Goal: Task Accomplishment & Management: Complete application form

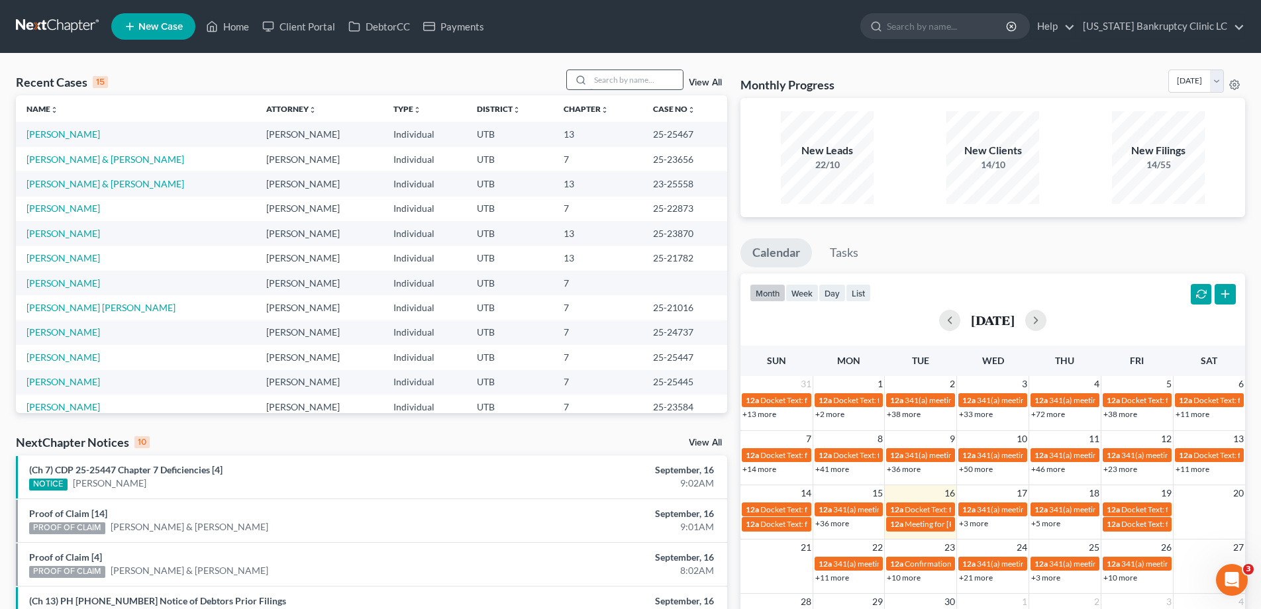
click at [635, 74] on input "search" at bounding box center [636, 79] width 93 height 19
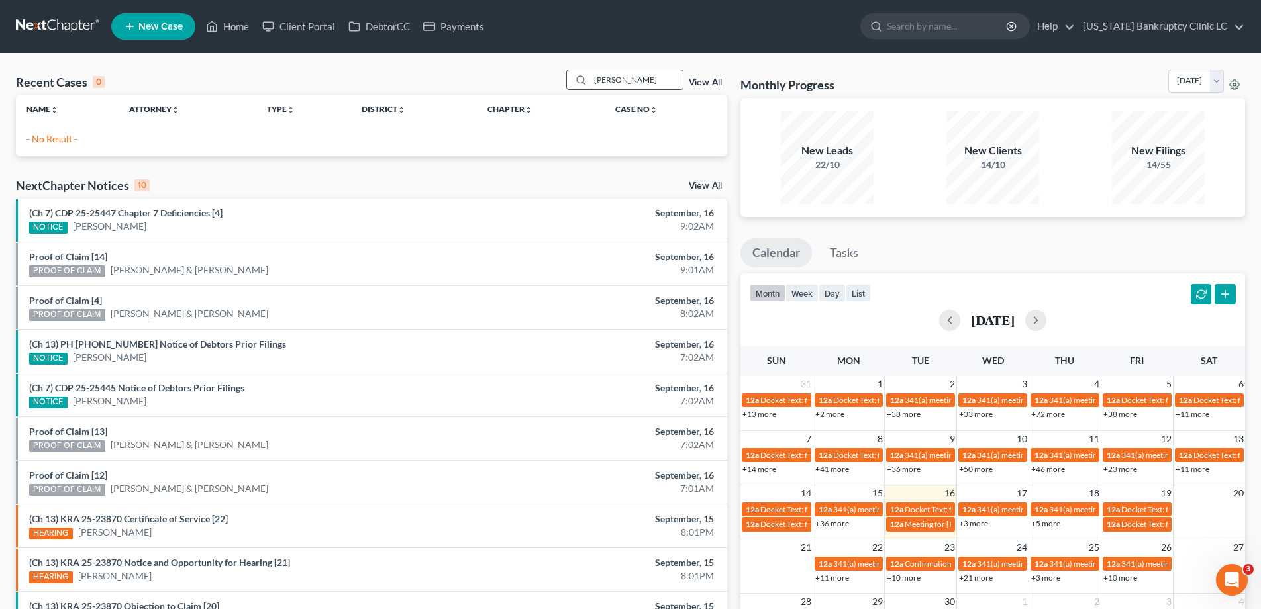
type input "[PERSON_NAME]"
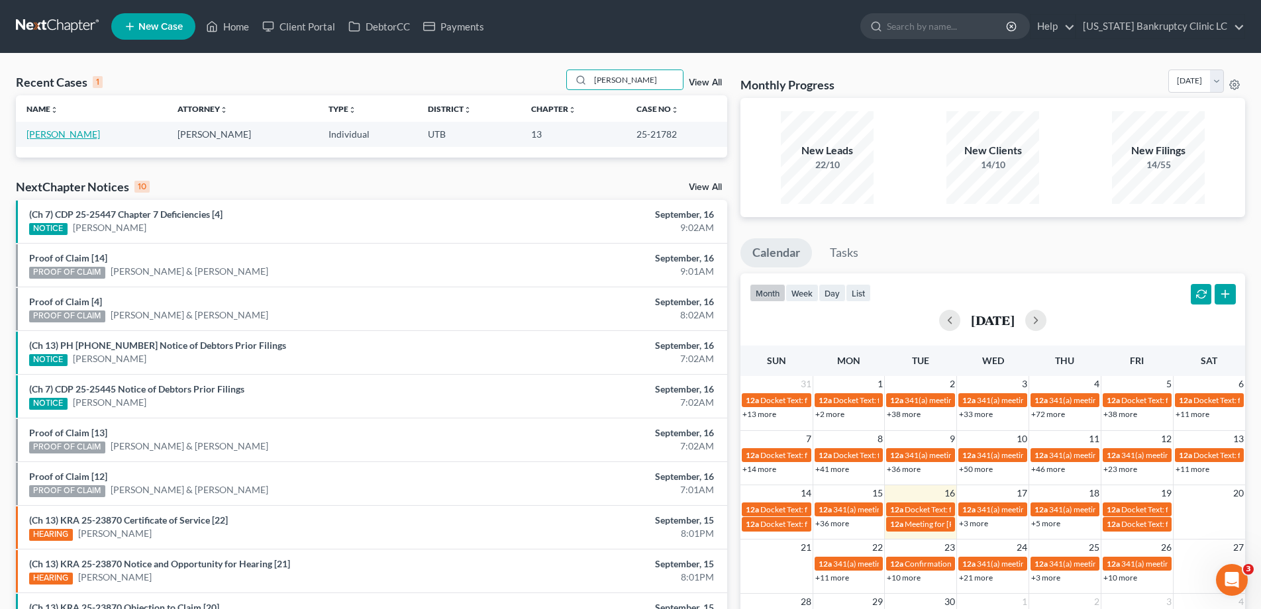
click at [77, 133] on link "[PERSON_NAME]" at bounding box center [63, 133] width 74 height 11
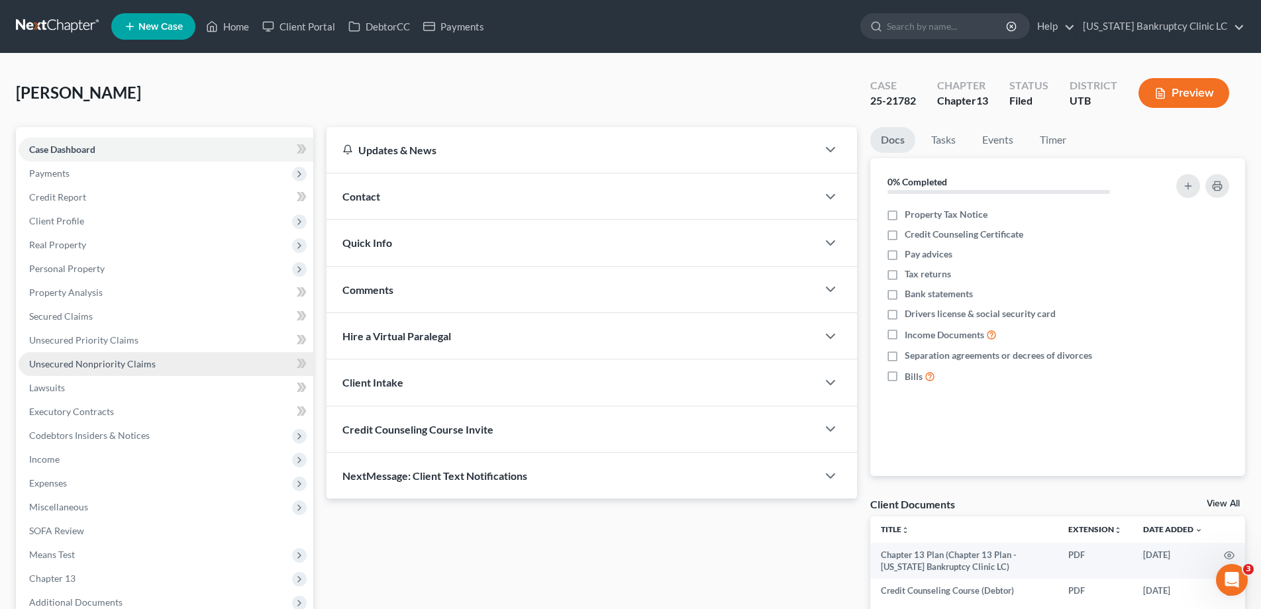
click at [109, 362] on span "Unsecured Nonpriority Claims" at bounding box center [92, 363] width 127 height 11
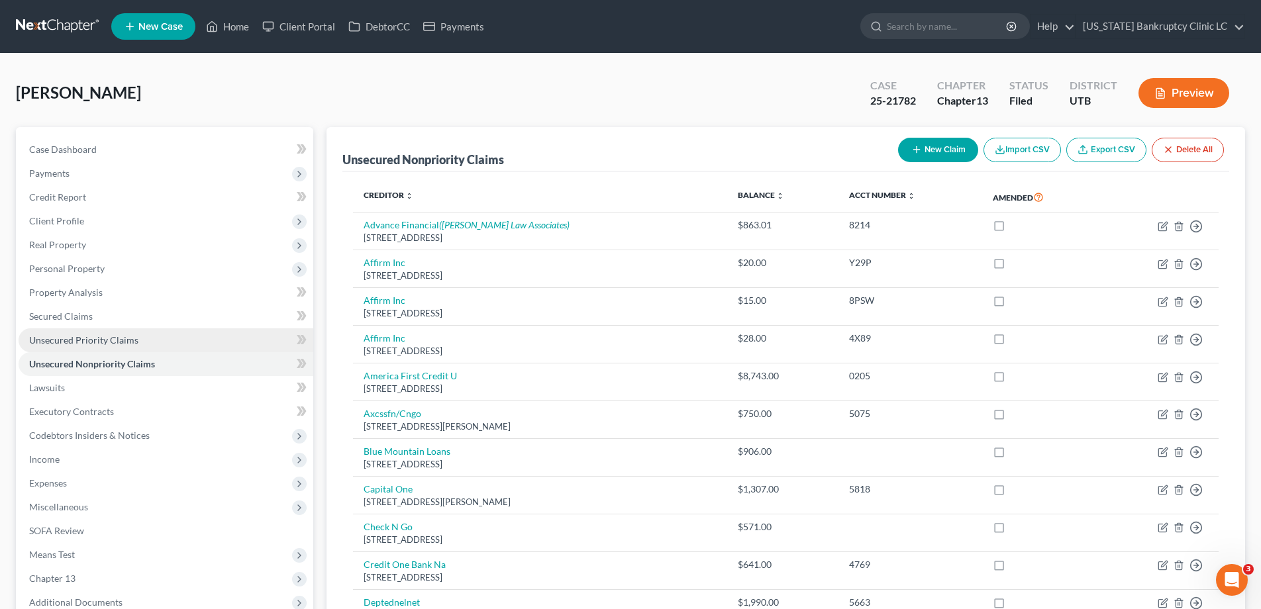
click at [93, 339] on span "Unsecured Priority Claims" at bounding box center [83, 339] width 109 height 11
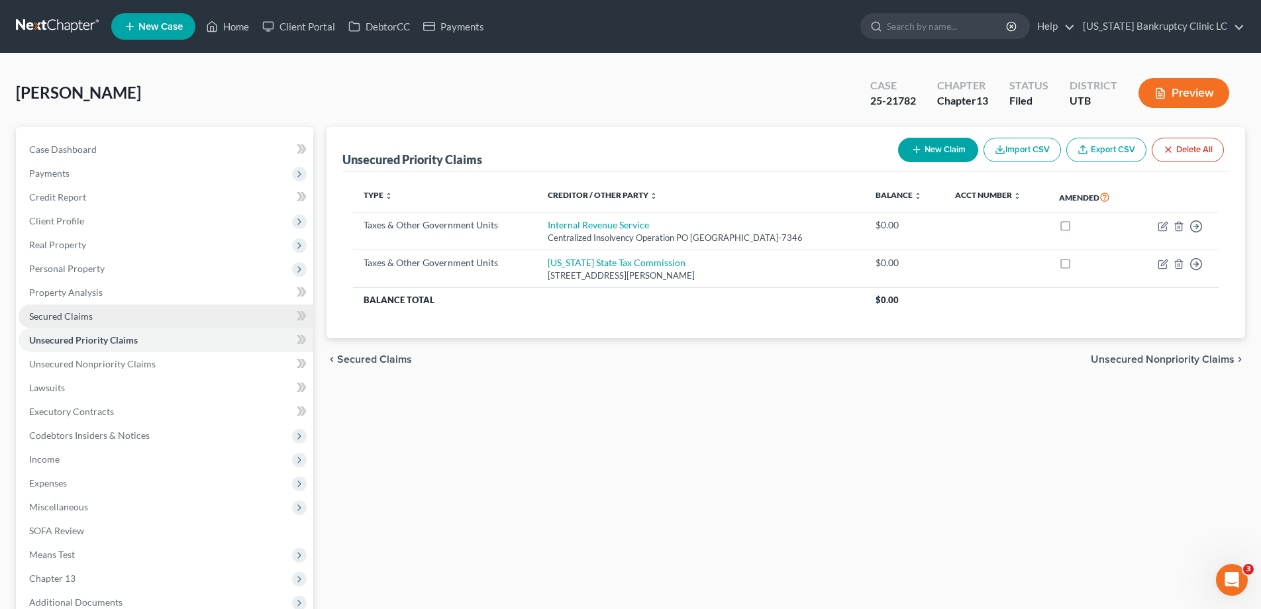
click at [66, 313] on span "Secured Claims" at bounding box center [61, 316] width 64 height 11
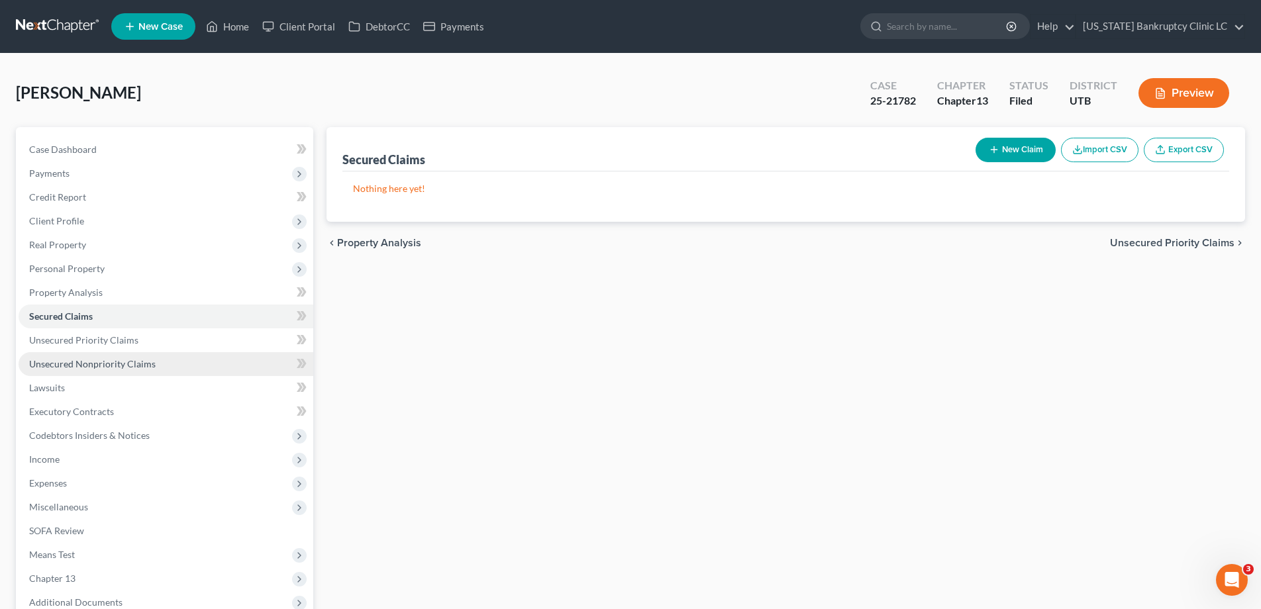
click at [44, 360] on span "Unsecured Nonpriority Claims" at bounding box center [92, 363] width 127 height 11
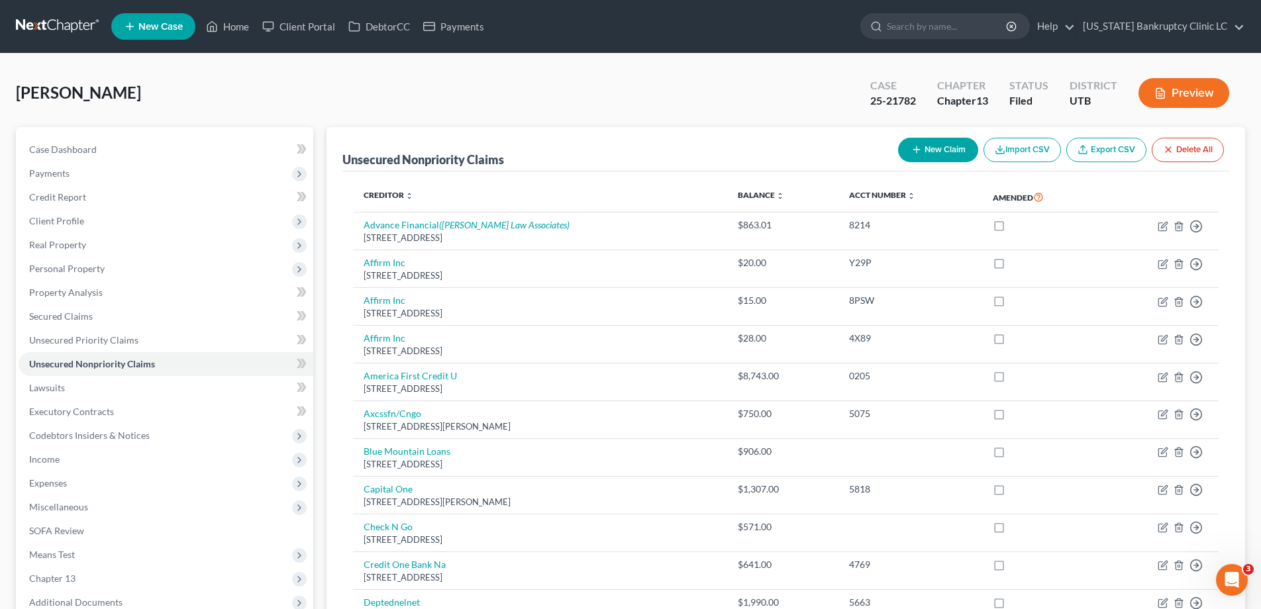
click at [948, 148] on button "New Claim" at bounding box center [938, 150] width 80 height 25
select select "0"
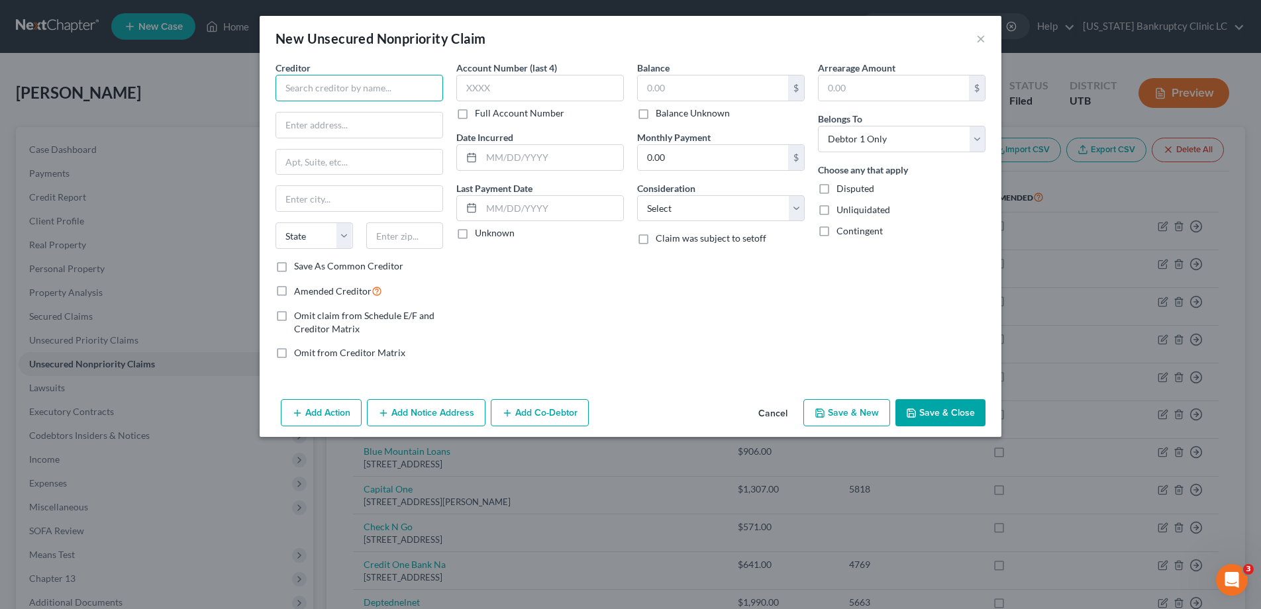
click at [391, 93] on input "text" at bounding box center [360, 88] width 168 height 26
type input "Bear River Association of Governments"
type input "[STREET_ADDRESS]"
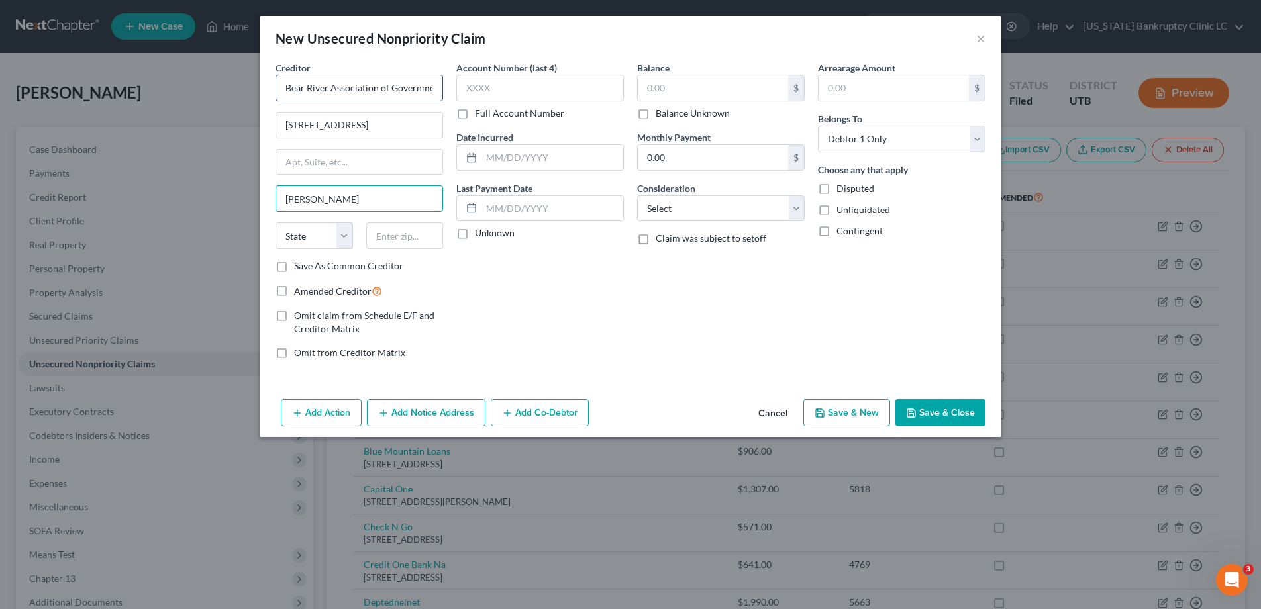
type input "[PERSON_NAME]"
select select "46"
type input "84321"
click at [294, 268] on label "Save As Common Creditor" at bounding box center [348, 266] width 109 height 13
click at [299, 268] on input "Save As Common Creditor" at bounding box center [303, 264] width 9 height 9
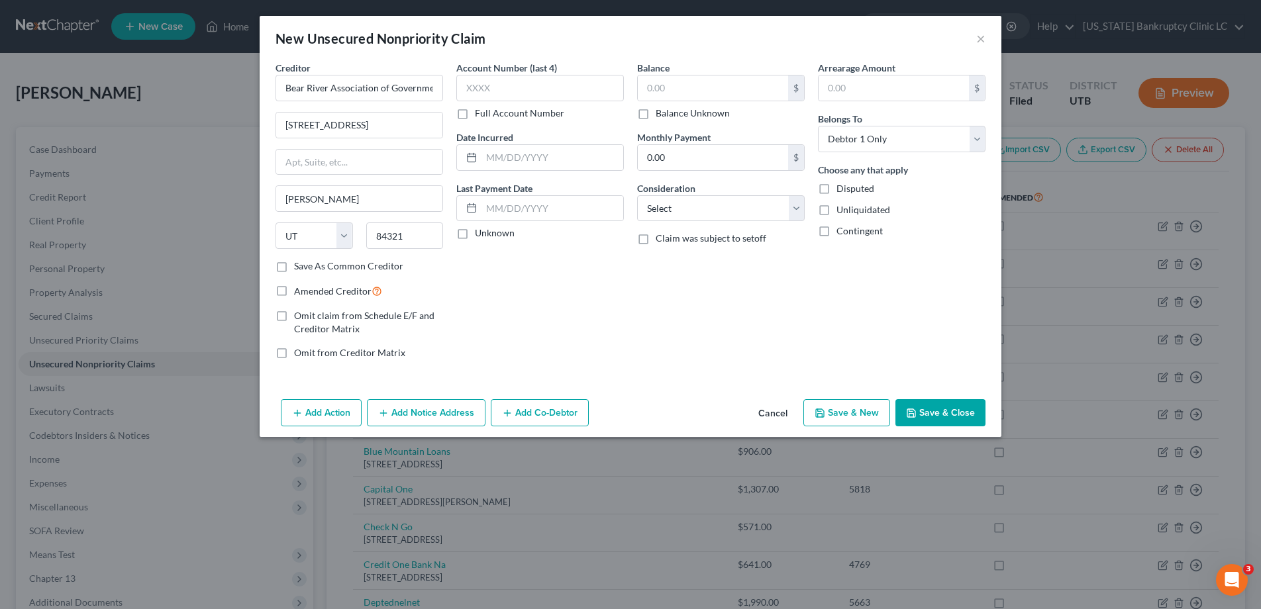
checkbox input "true"
click at [507, 87] on input "text" at bounding box center [540, 88] width 168 height 26
click at [699, 91] on input "text" at bounding box center [713, 88] width 150 height 25
type input "6,576.00"
click at [923, 415] on button "Save & Close" at bounding box center [940, 413] width 90 height 28
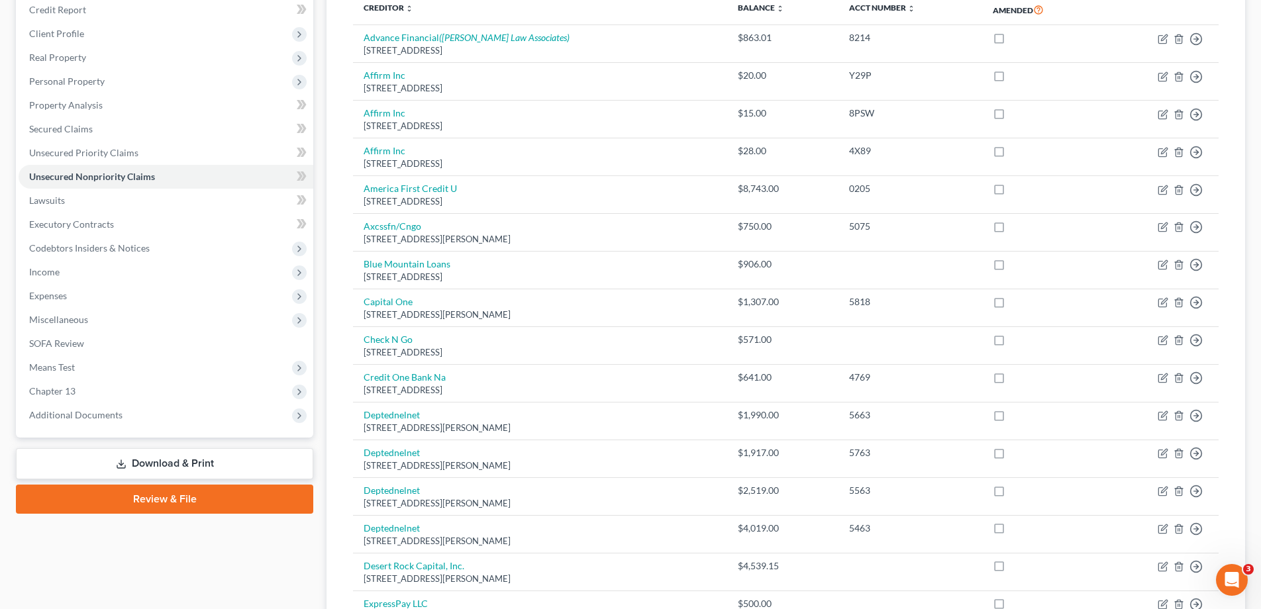
scroll to position [207, 0]
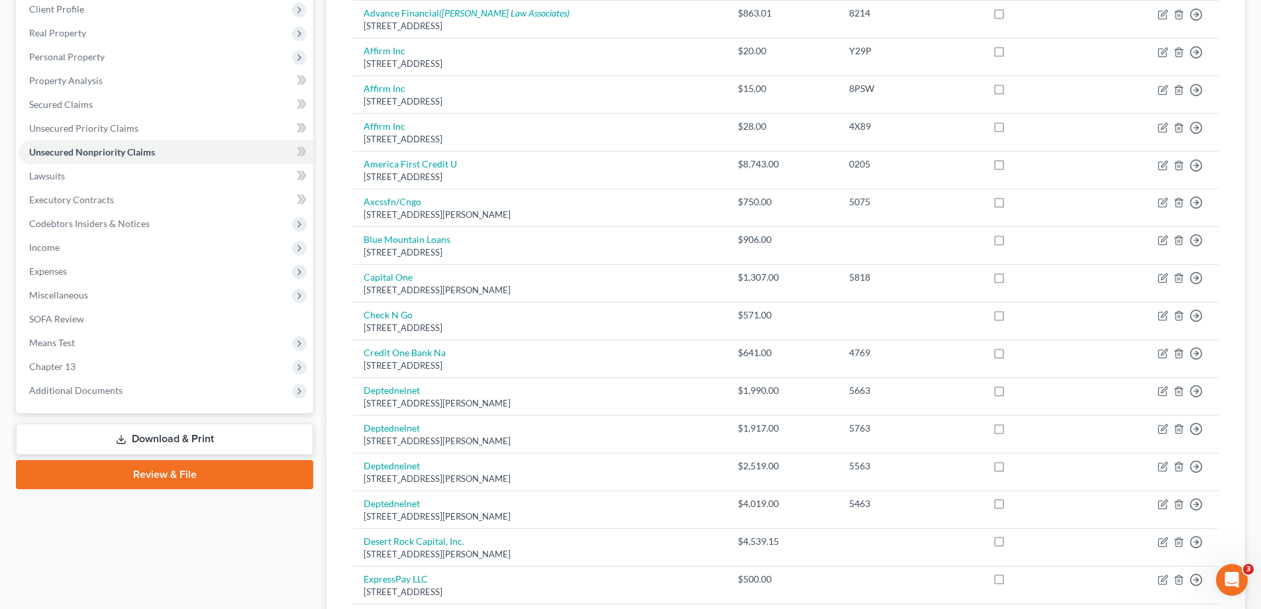
click at [152, 446] on link "Download & Print" at bounding box center [164, 439] width 297 height 31
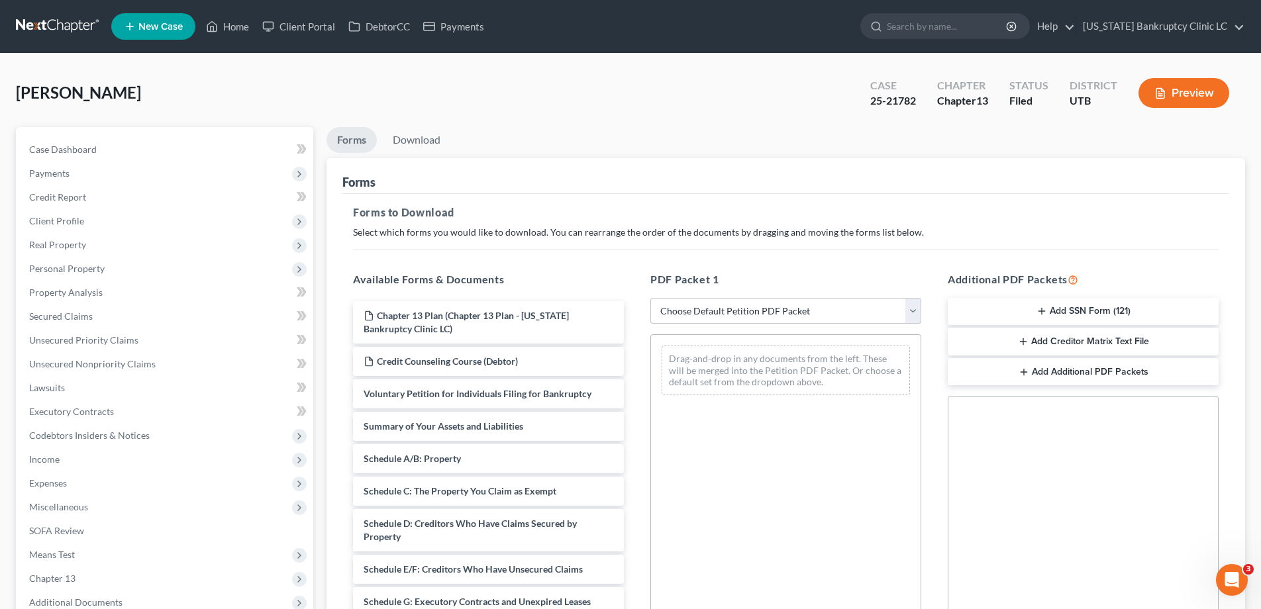
click at [915, 307] on select "Choose Default Petition PDF Packet Complete Bankruptcy Petition (all forms and …" at bounding box center [785, 311] width 271 height 26
click at [650, 298] on select "Choose Default Petition PDF Packet Complete Bankruptcy Petition (all forms and …" at bounding box center [785, 311] width 271 height 26
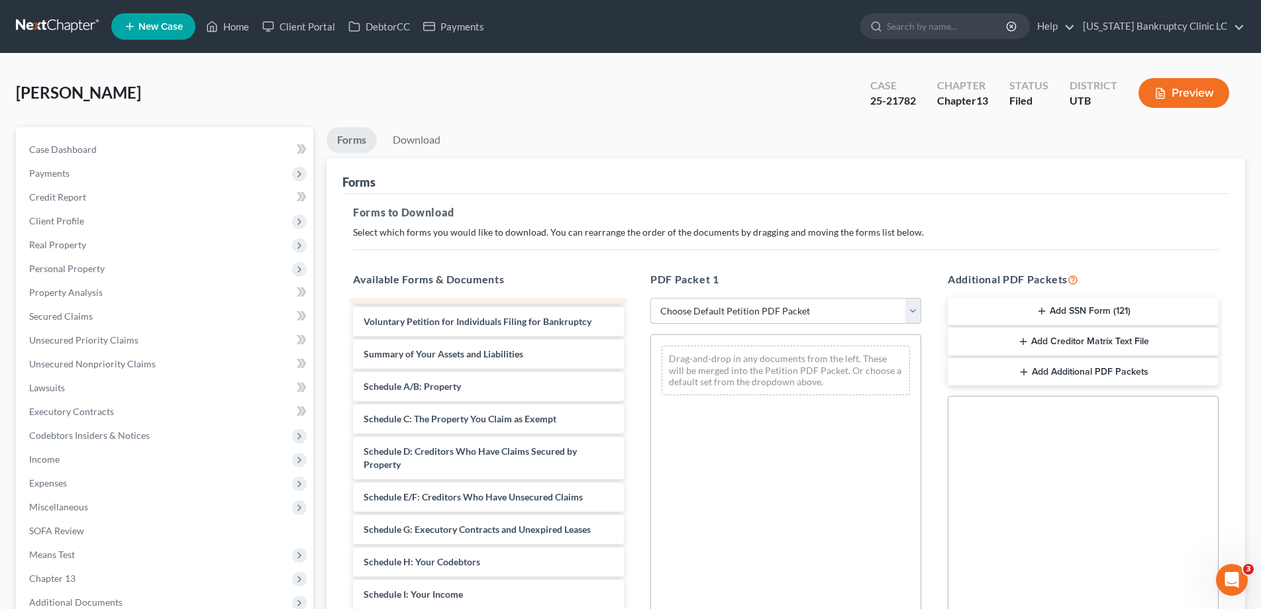
scroll to position [83, 0]
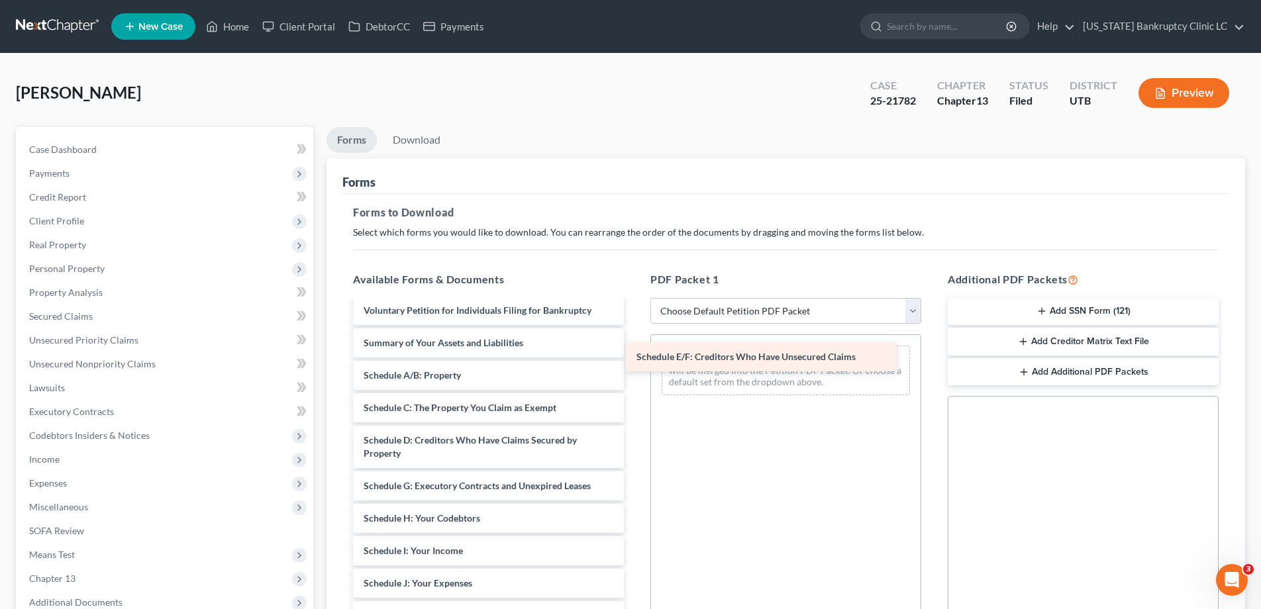
drag, startPoint x: 422, startPoint y: 486, endPoint x: 697, endPoint y: 356, distance: 304.3
click at [635, 356] on div "Schedule E/F: Creditors Who Have Unsecured Claims Chapter 13 Plan (Chapter 13 P…" at bounding box center [488, 535] width 292 height 634
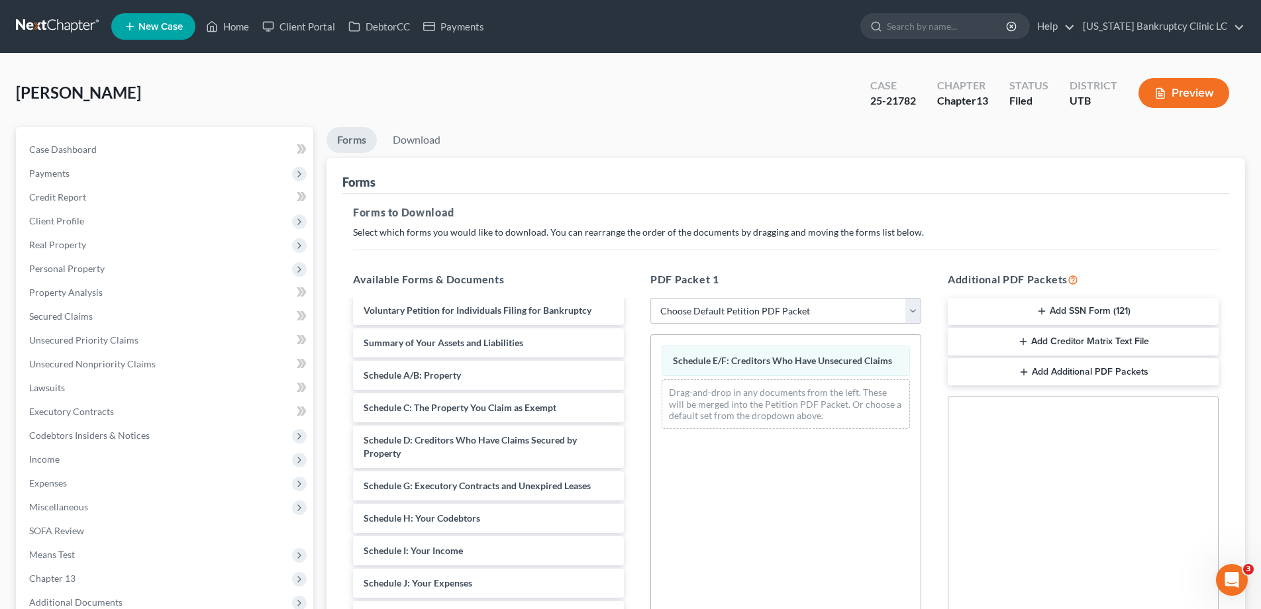
scroll to position [209, 0]
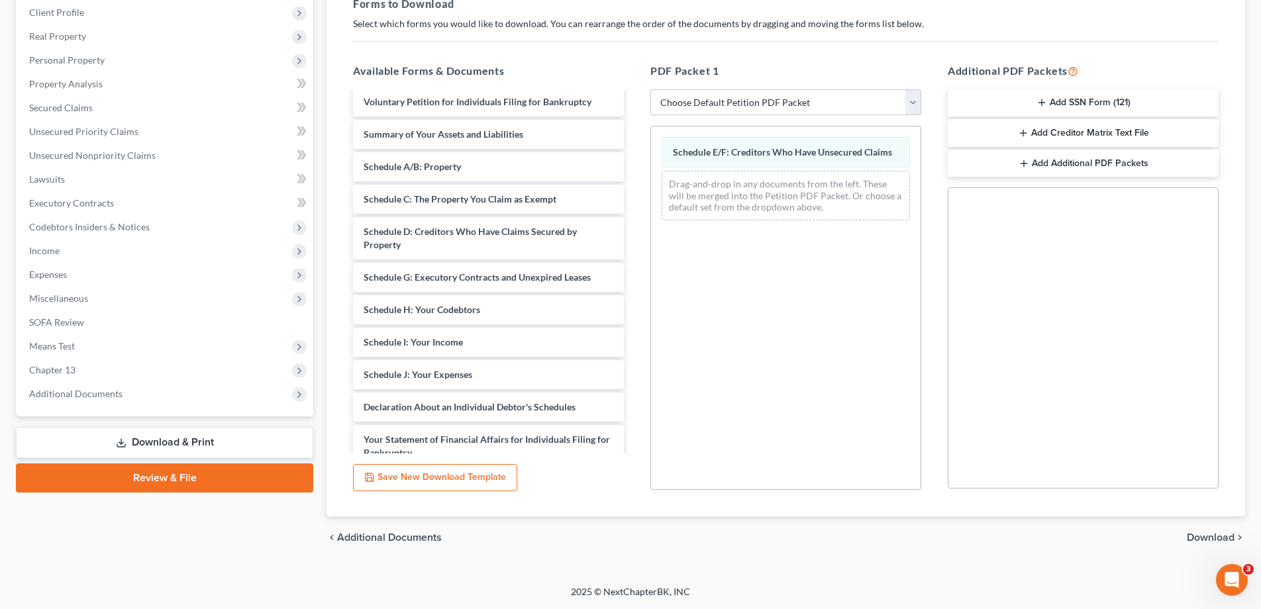
click at [1199, 538] on span "Download" at bounding box center [1211, 538] width 48 height 11
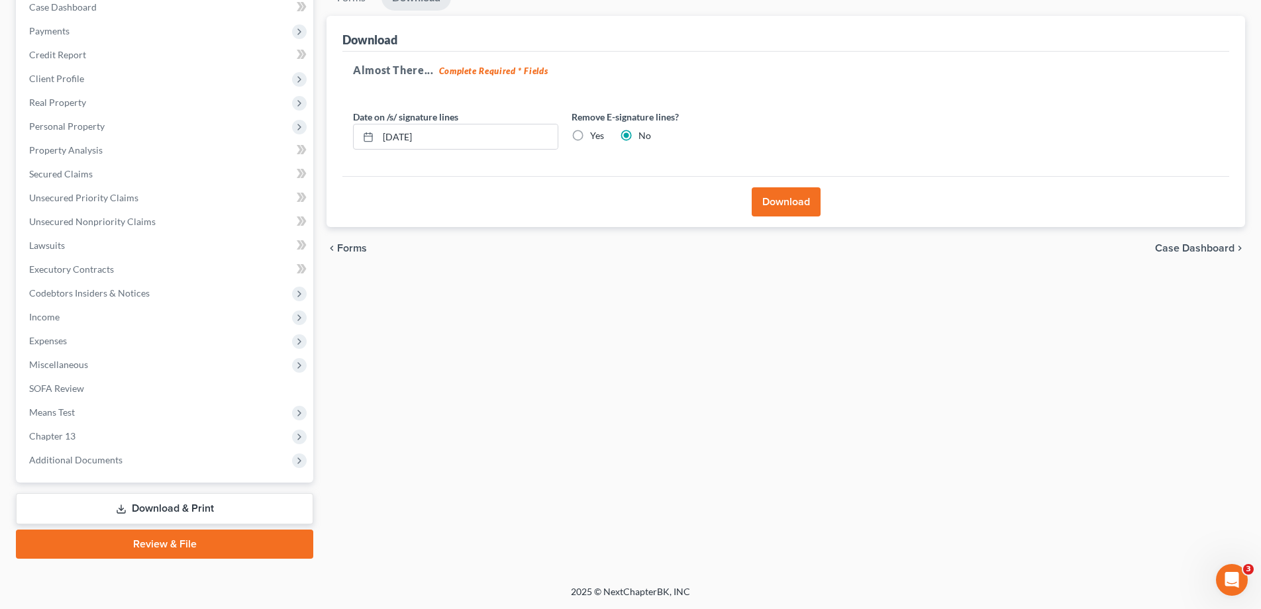
scroll to position [142, 0]
click at [793, 198] on button "Download" at bounding box center [786, 201] width 69 height 29
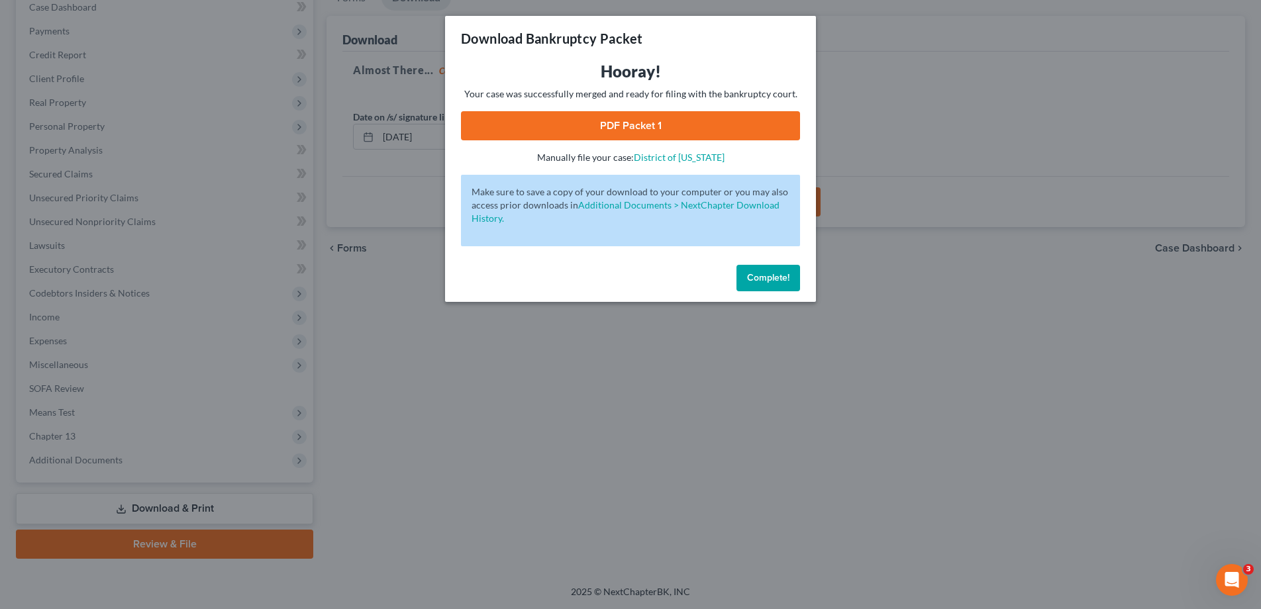
click at [677, 117] on link "PDF Packet 1" at bounding box center [630, 125] width 339 height 29
click at [758, 279] on span "Complete!" at bounding box center [768, 277] width 42 height 11
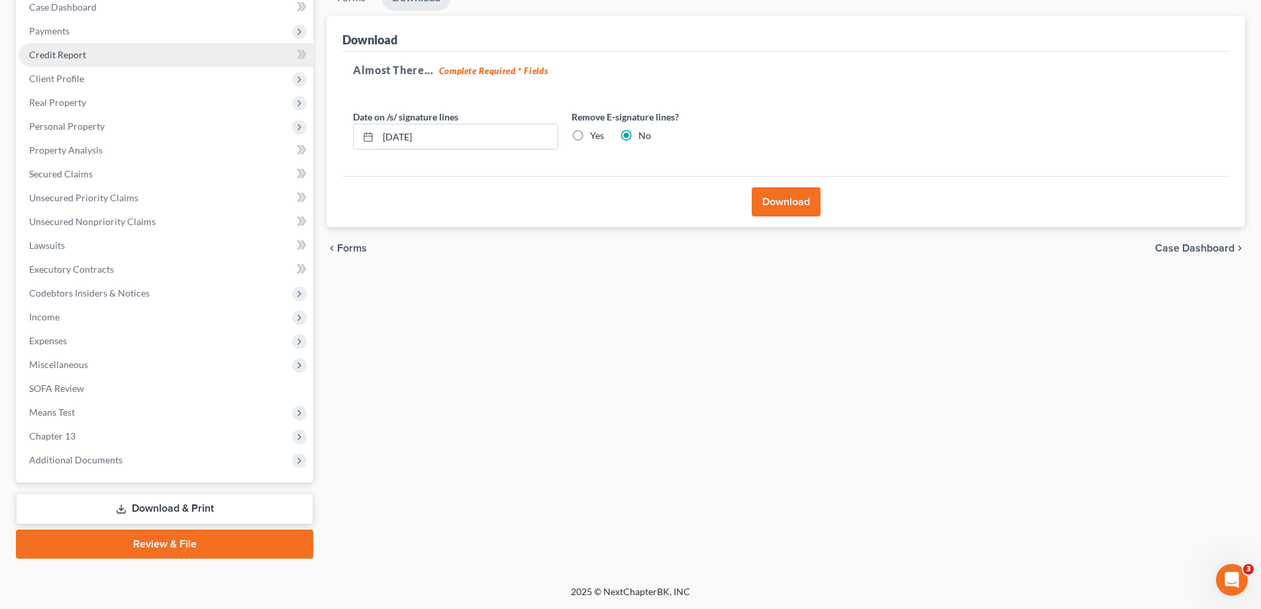
scroll to position [0, 0]
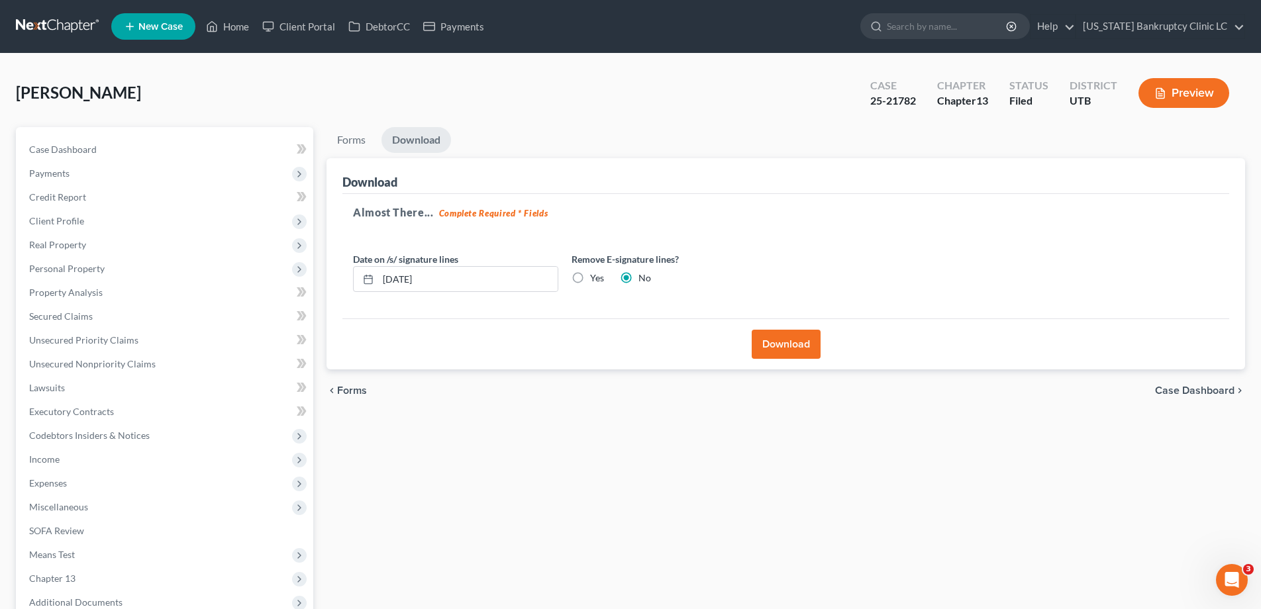
click at [42, 28] on link at bounding box center [58, 27] width 85 height 24
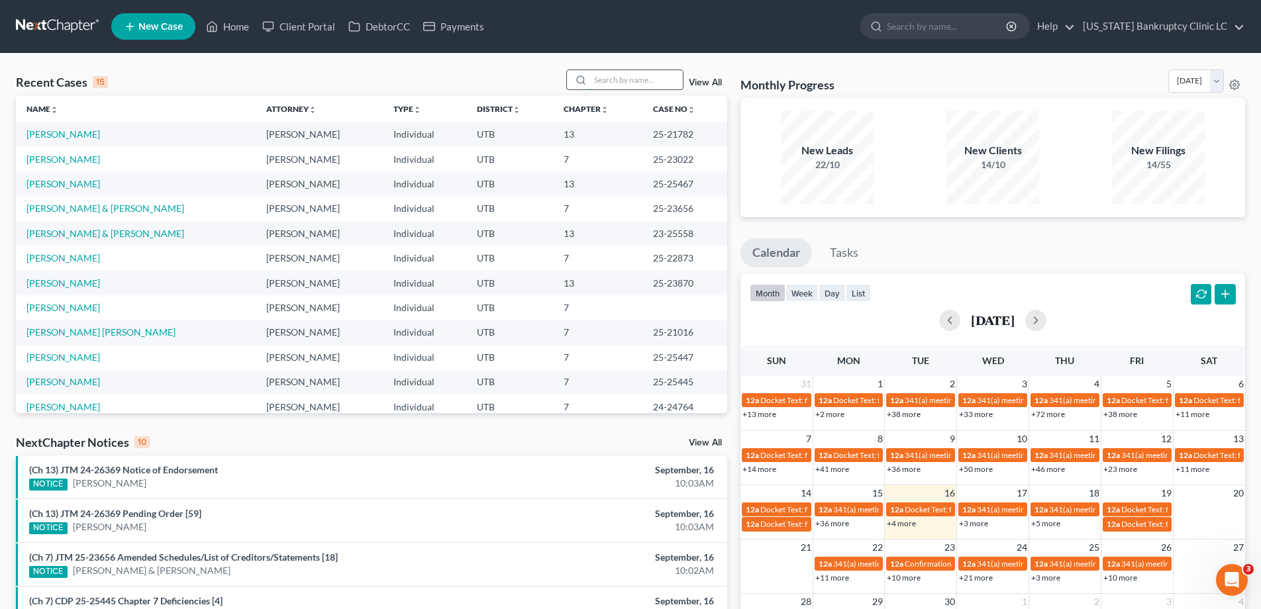
click at [635, 81] on input "search" at bounding box center [636, 79] width 93 height 19
type input "Altizer"
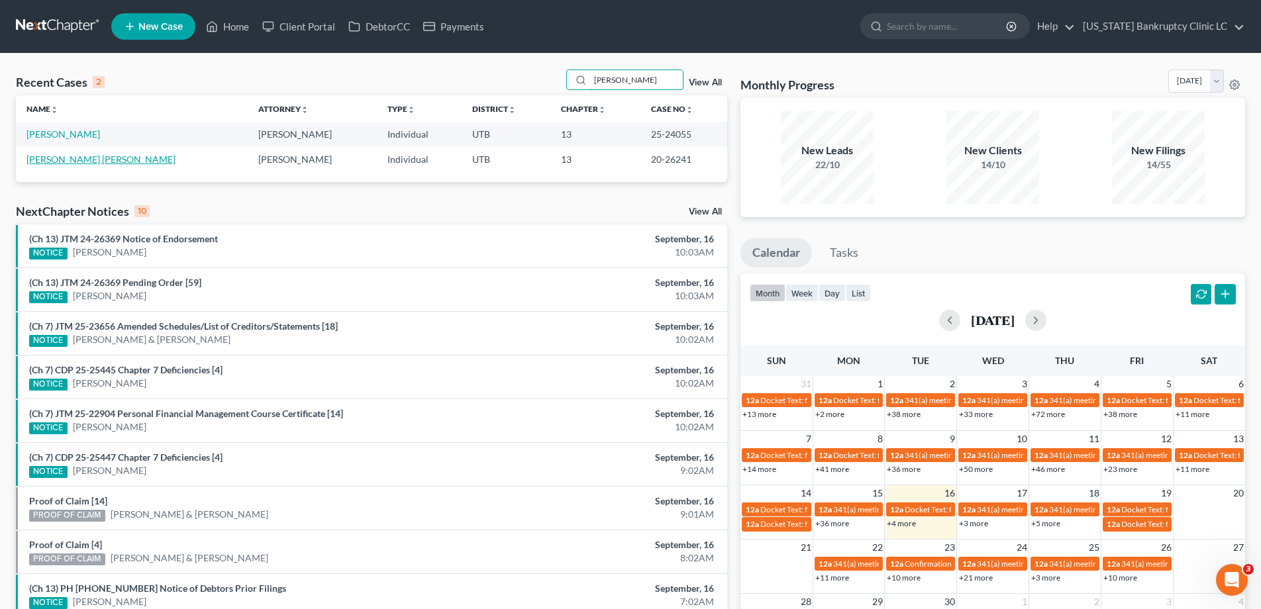
scroll to position [3, 0]
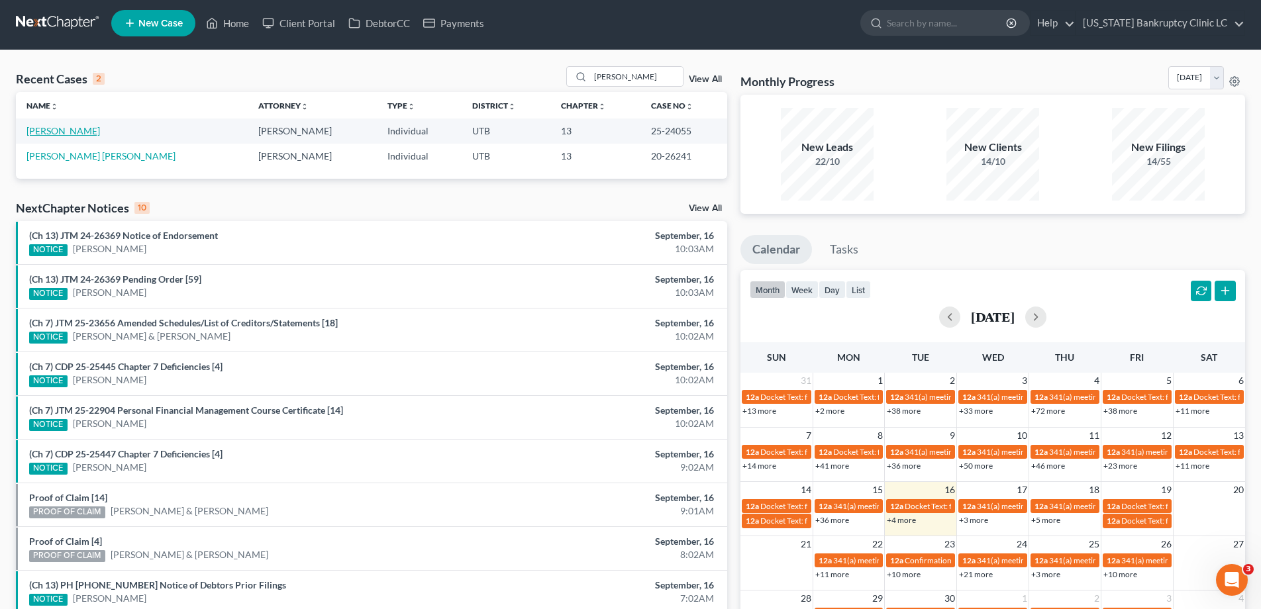
click at [45, 131] on link "Altizer, William" at bounding box center [63, 130] width 74 height 11
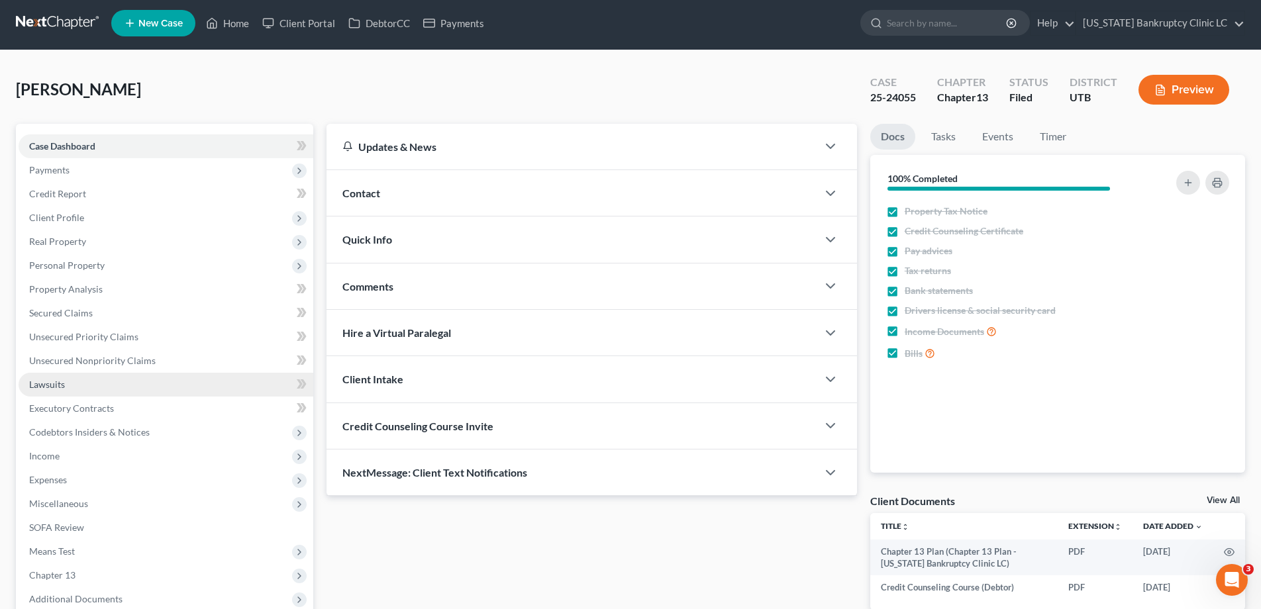
scroll to position [142, 0]
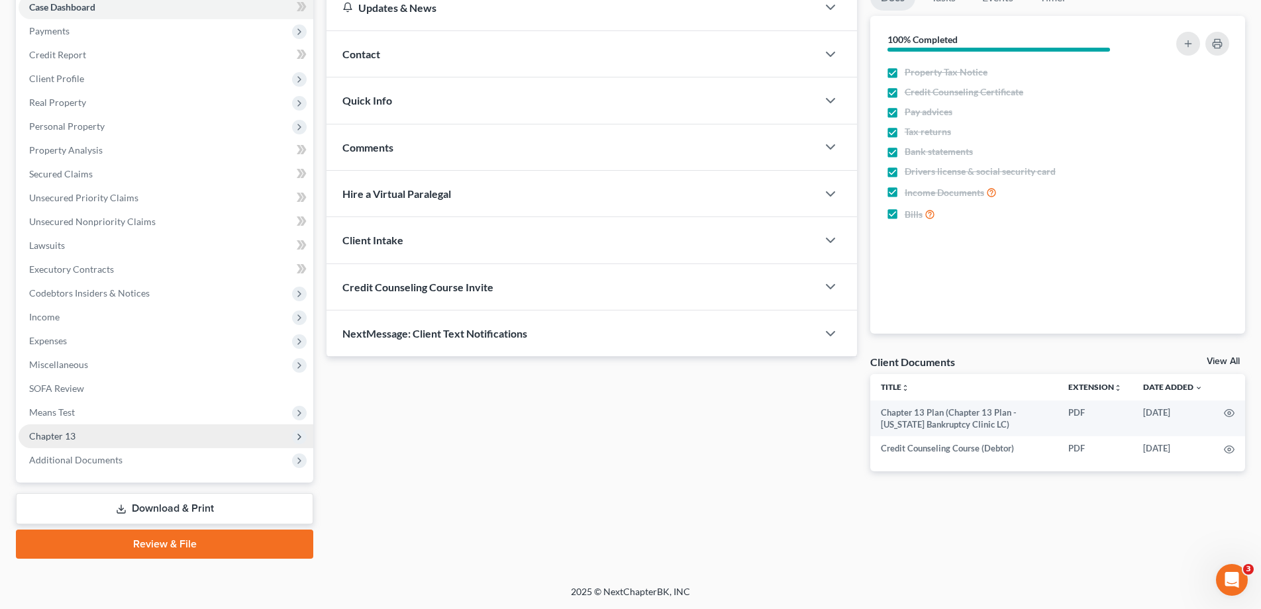
click at [67, 437] on span "Chapter 13" at bounding box center [52, 436] width 46 height 11
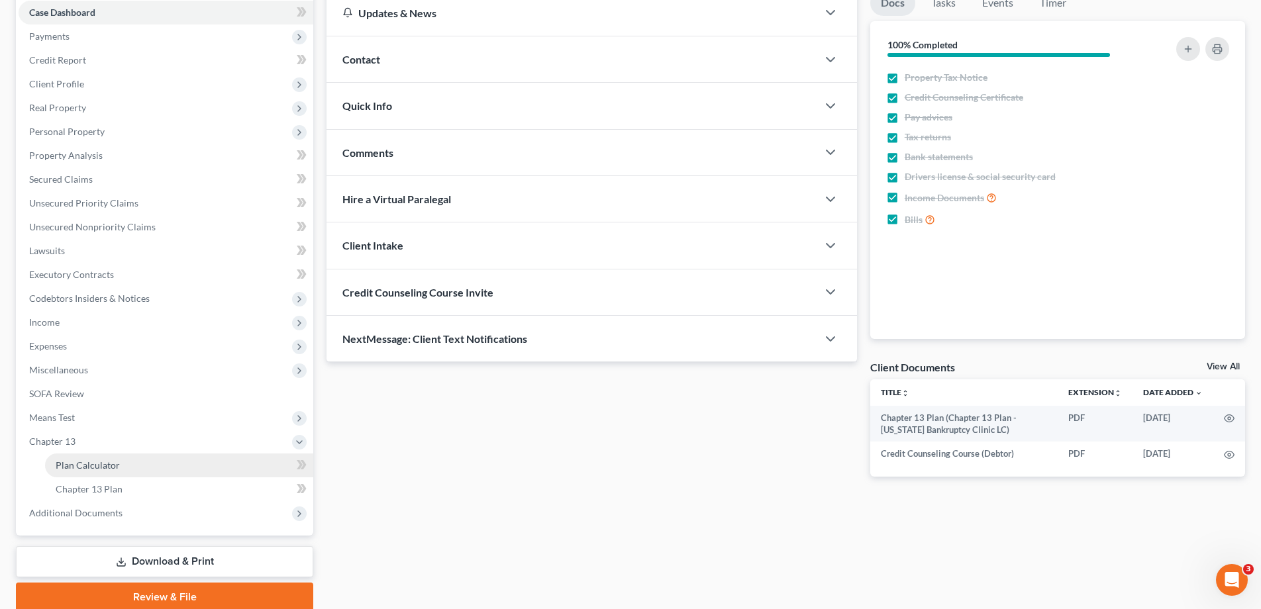
click at [72, 470] on span "Plan Calculator" at bounding box center [88, 465] width 64 height 11
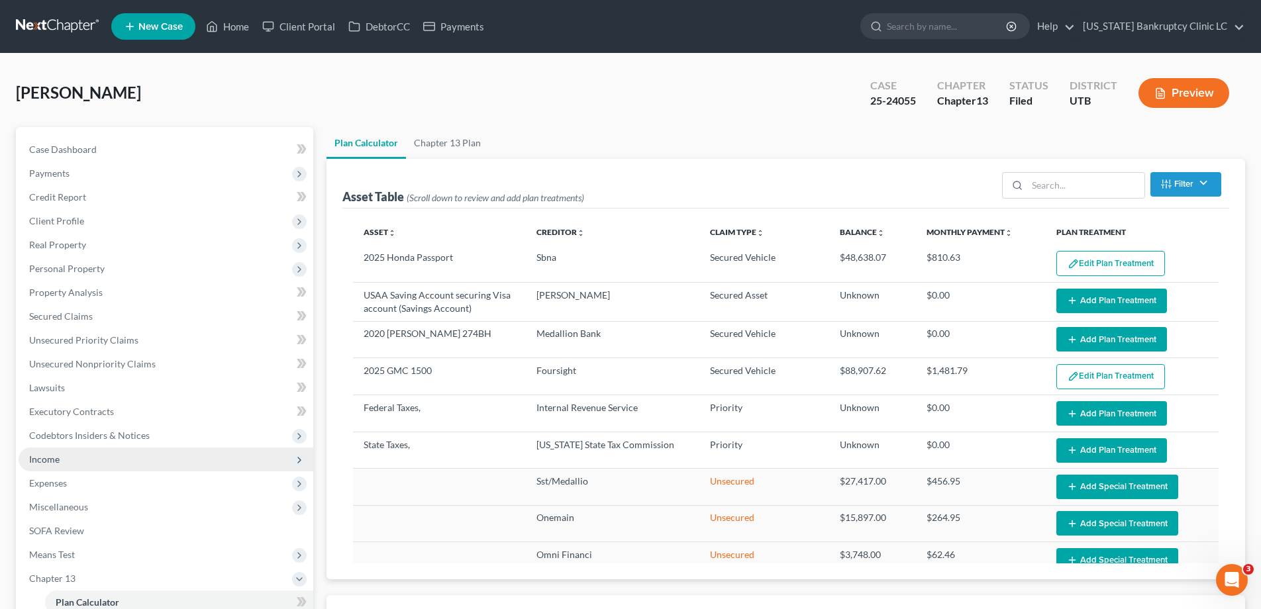
select select "59"
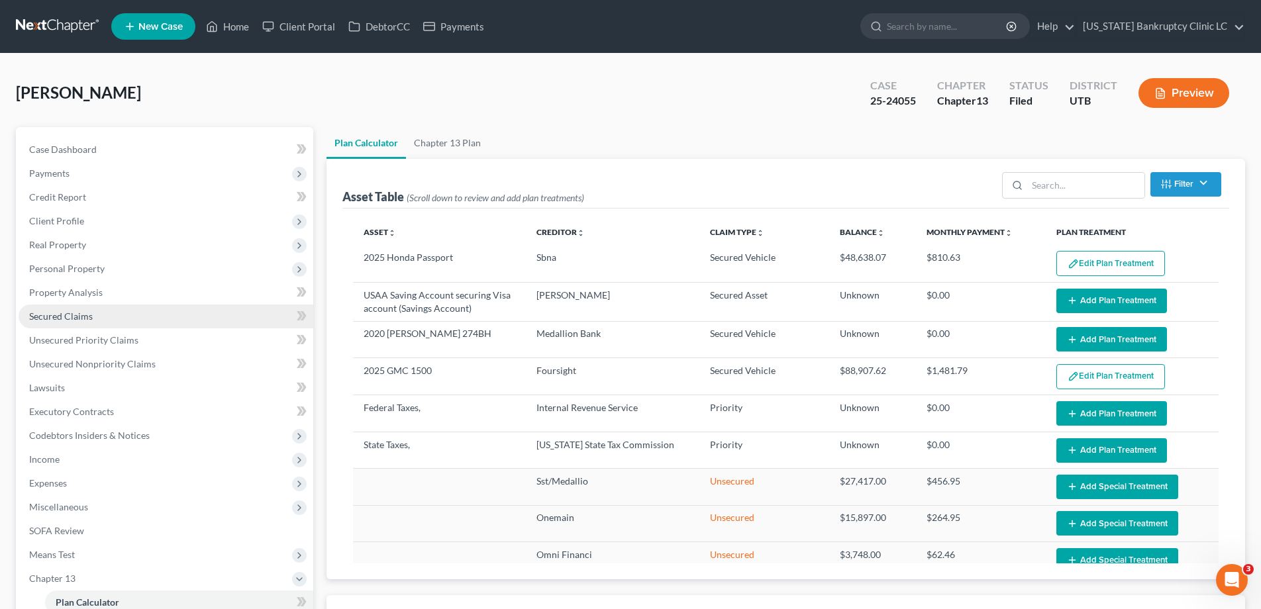
click at [80, 319] on span "Secured Claims" at bounding box center [61, 316] width 64 height 11
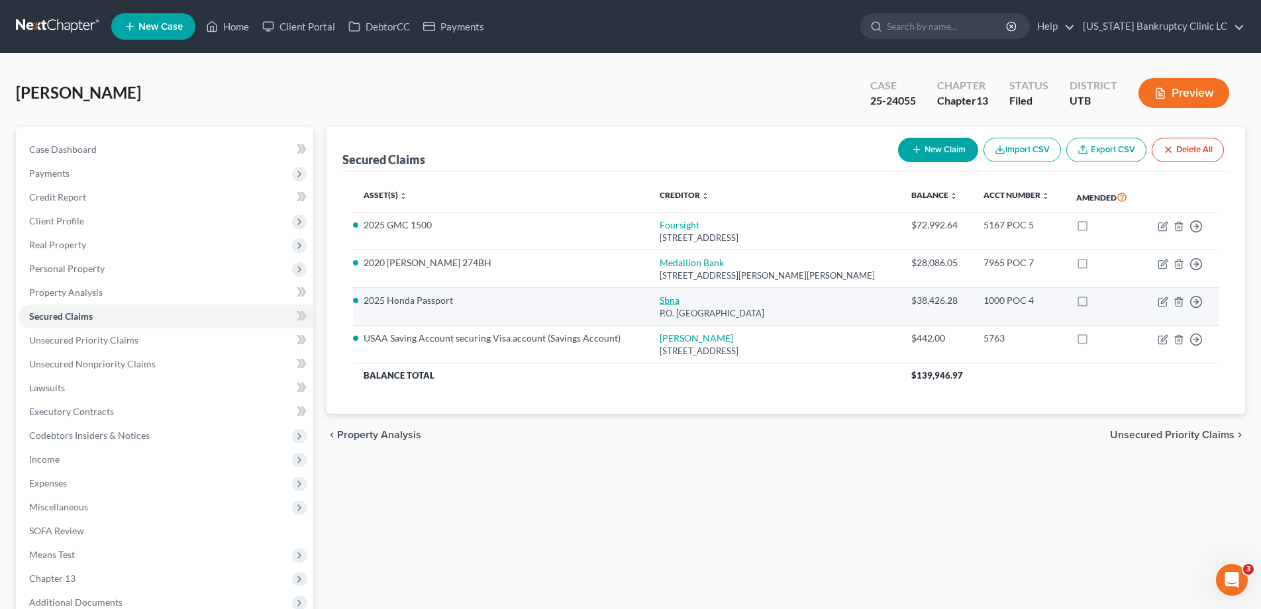
click at [660, 300] on link "Sbna" at bounding box center [670, 300] width 20 height 11
select select "45"
select select "0"
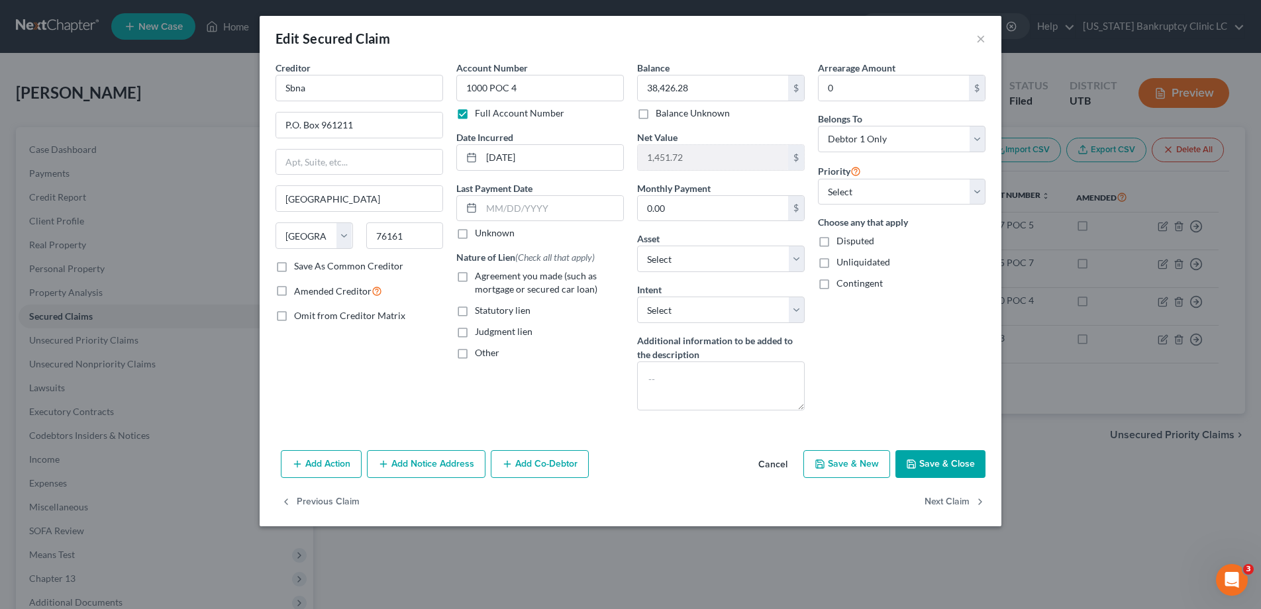
click at [929, 471] on button "Save & Close" at bounding box center [940, 464] width 90 height 28
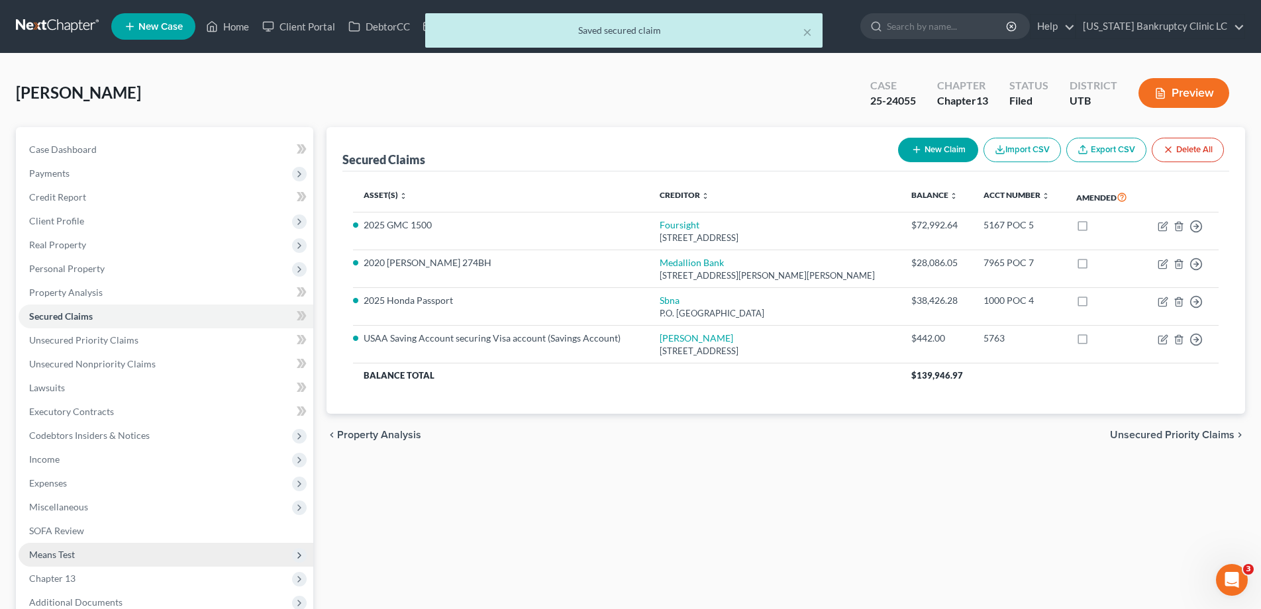
scroll to position [1, 0]
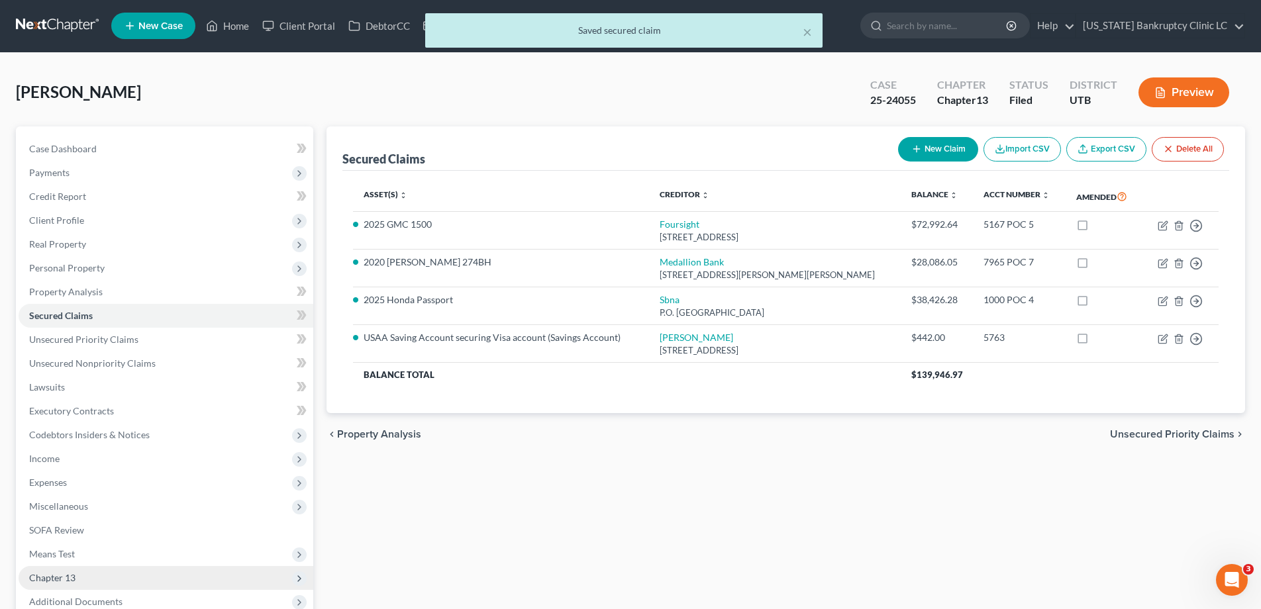
click at [63, 576] on span "Chapter 13" at bounding box center [52, 577] width 46 height 11
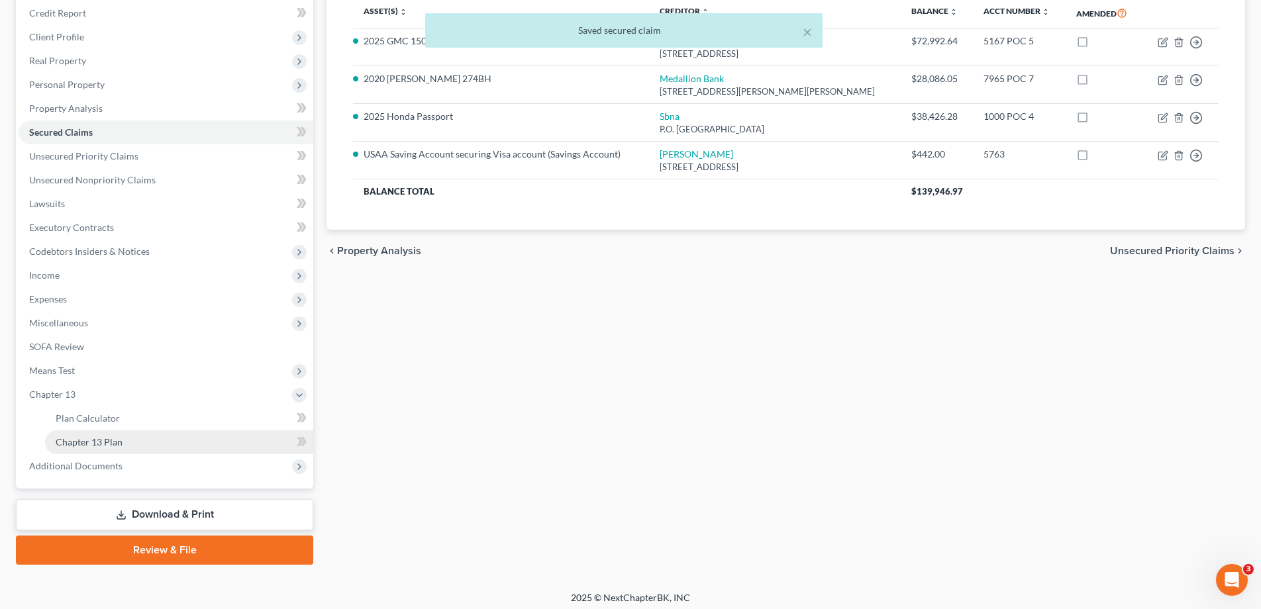
scroll to position [190, 0]
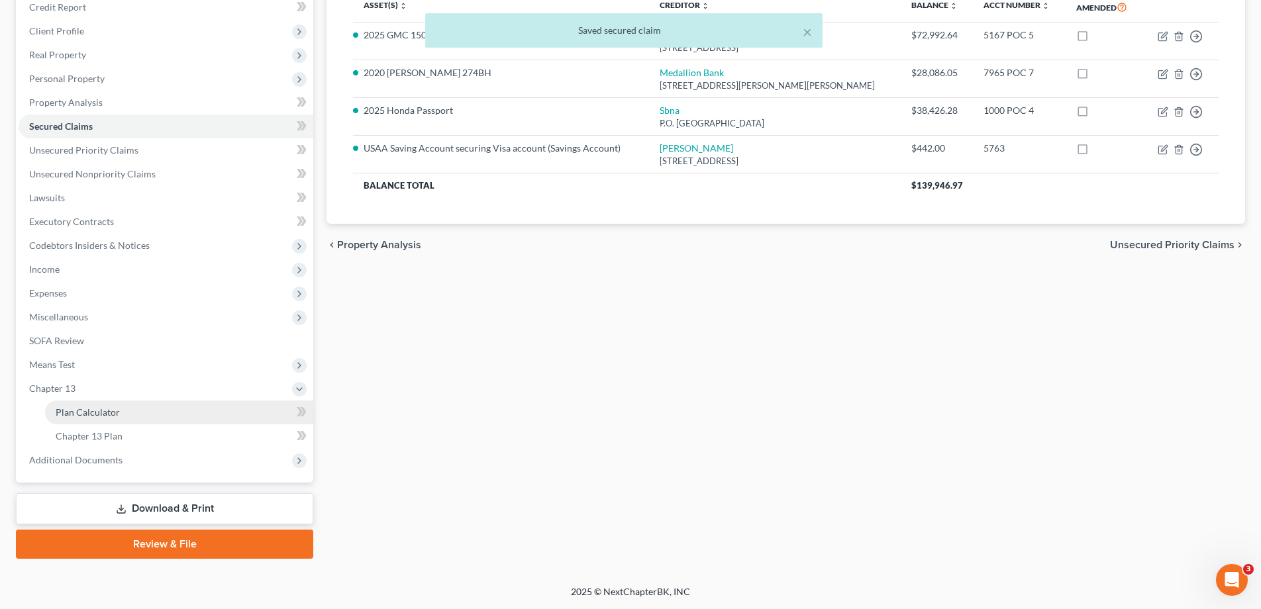
click at [101, 410] on span "Plan Calculator" at bounding box center [88, 412] width 64 height 11
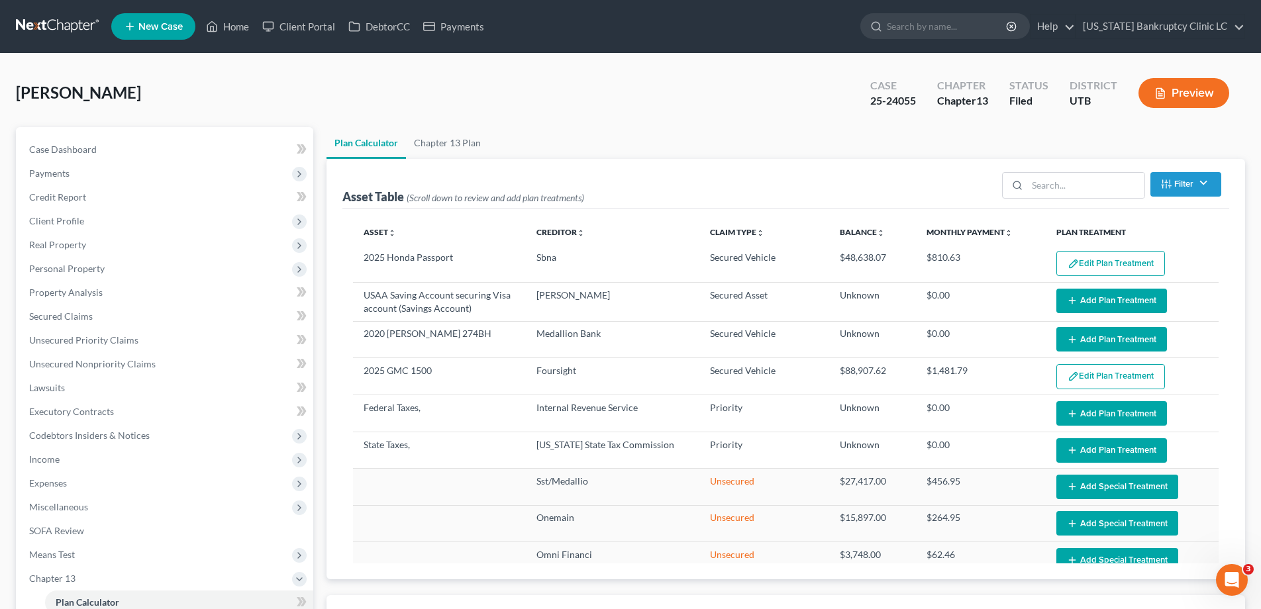
select select "59"
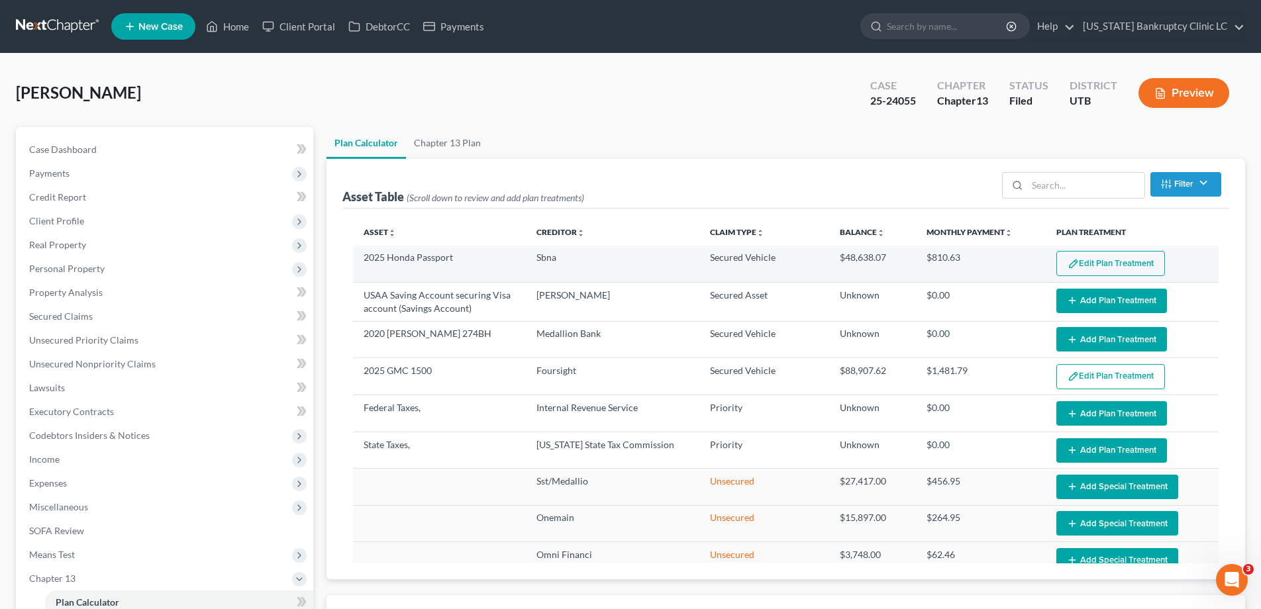
click at [1092, 262] on button "Edit Plan Treatment" at bounding box center [1110, 263] width 109 height 25
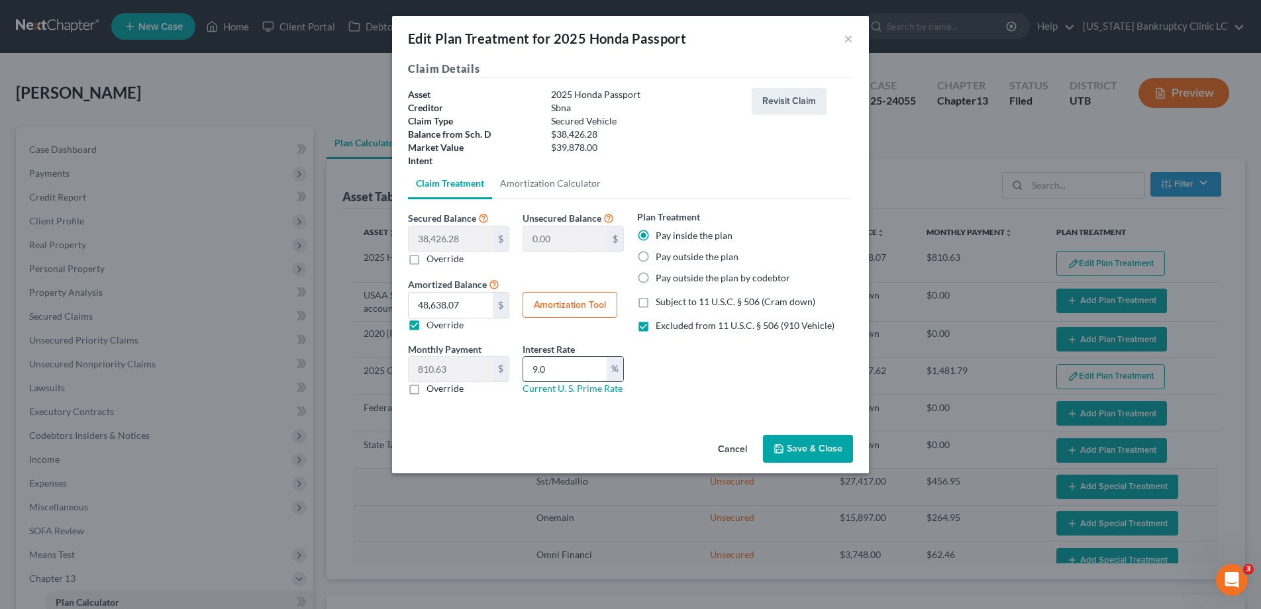
click at [561, 370] on input "9.0" at bounding box center [564, 369] width 83 height 25
type input "9.5"
click at [565, 305] on button "Amortization Tool" at bounding box center [570, 305] width 95 height 26
type input "38,426.28"
type input "9.5"
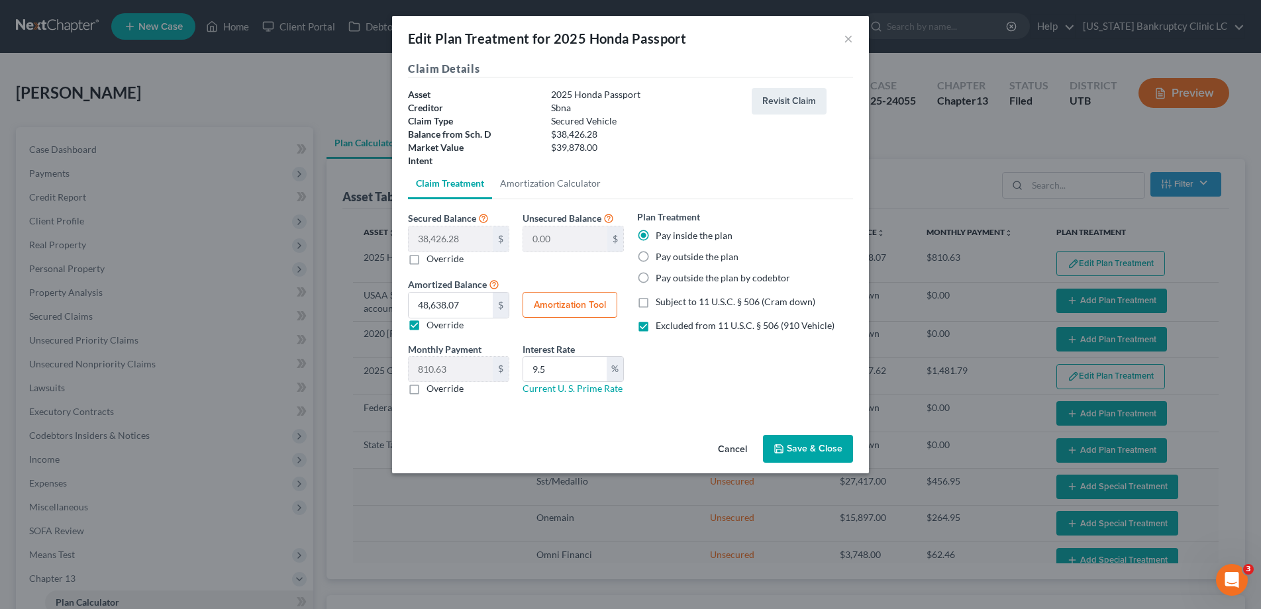
type input "60"
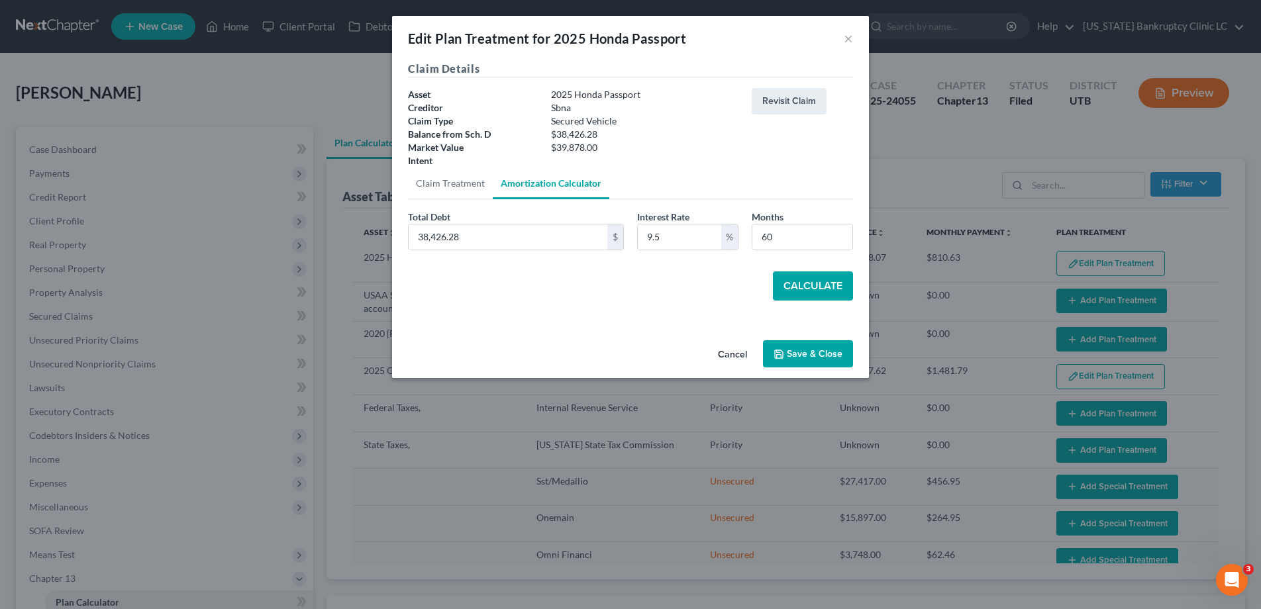
click at [813, 285] on button "Calculate" at bounding box center [813, 286] width 80 height 29
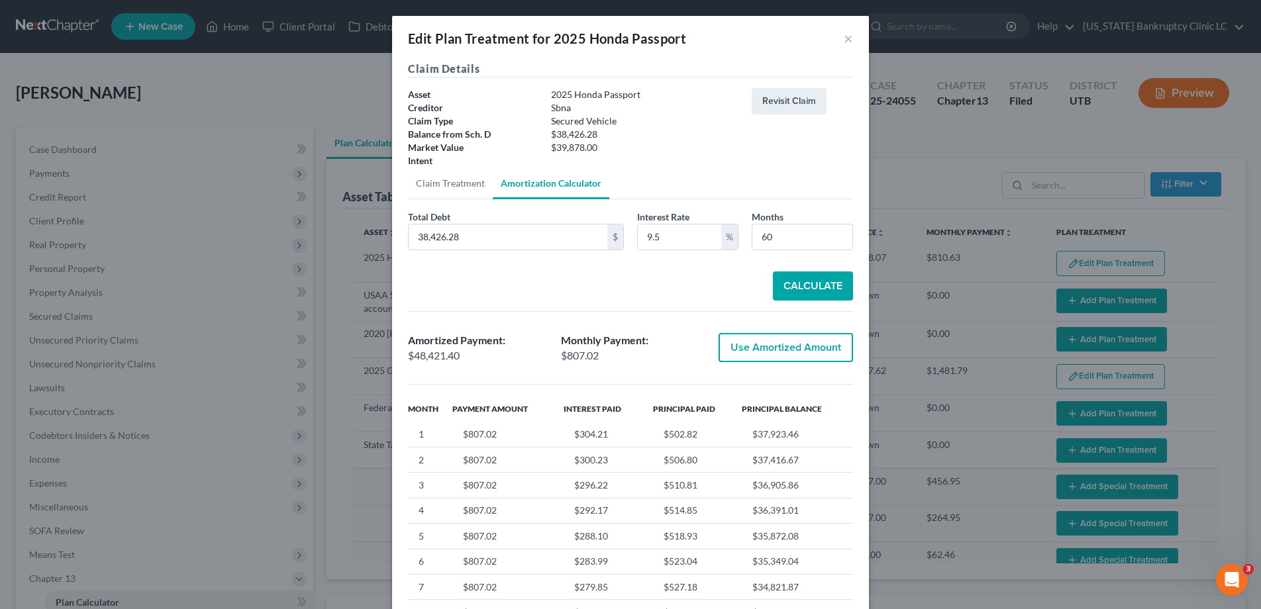
click at [743, 350] on button "Use Amortized Amount" at bounding box center [786, 347] width 134 height 29
type input "48,421.40"
type input "807.02"
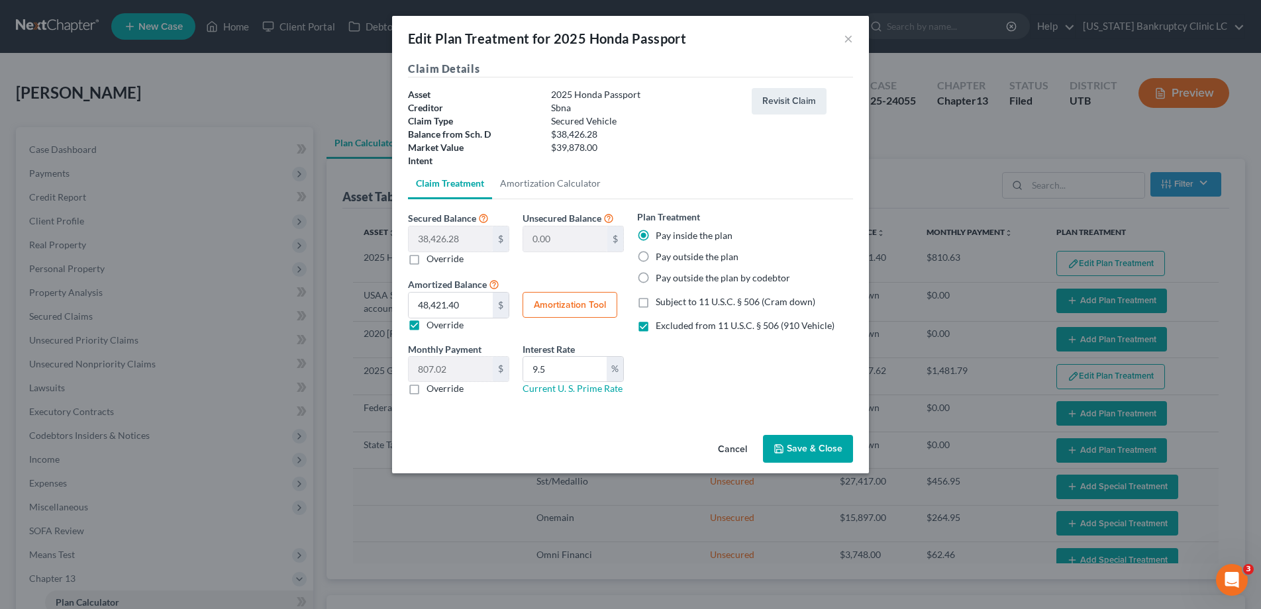
click at [811, 451] on button "Save & Close" at bounding box center [808, 449] width 90 height 28
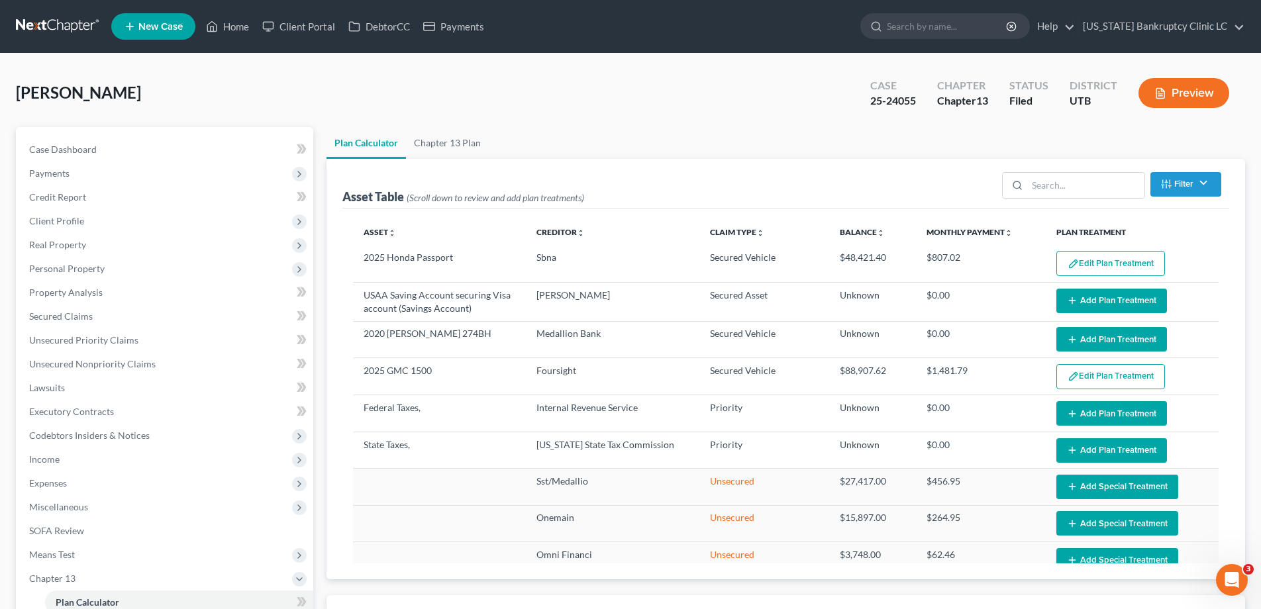
select select "59"
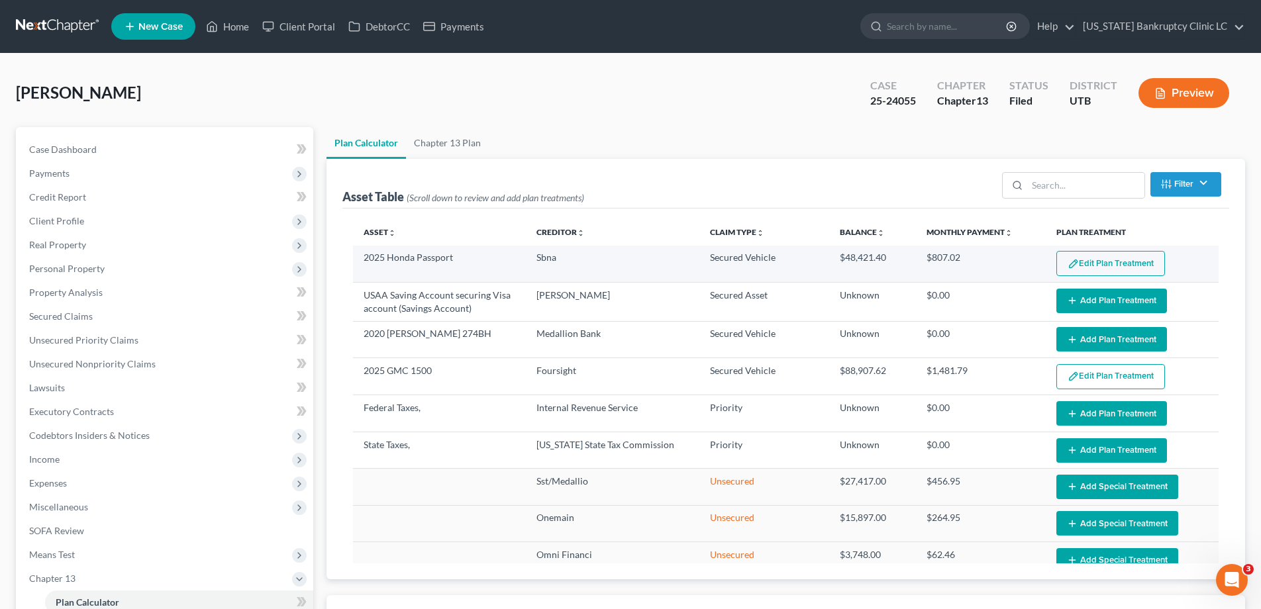
click at [1102, 262] on button "Edit Plan Treatment" at bounding box center [1110, 263] width 109 height 25
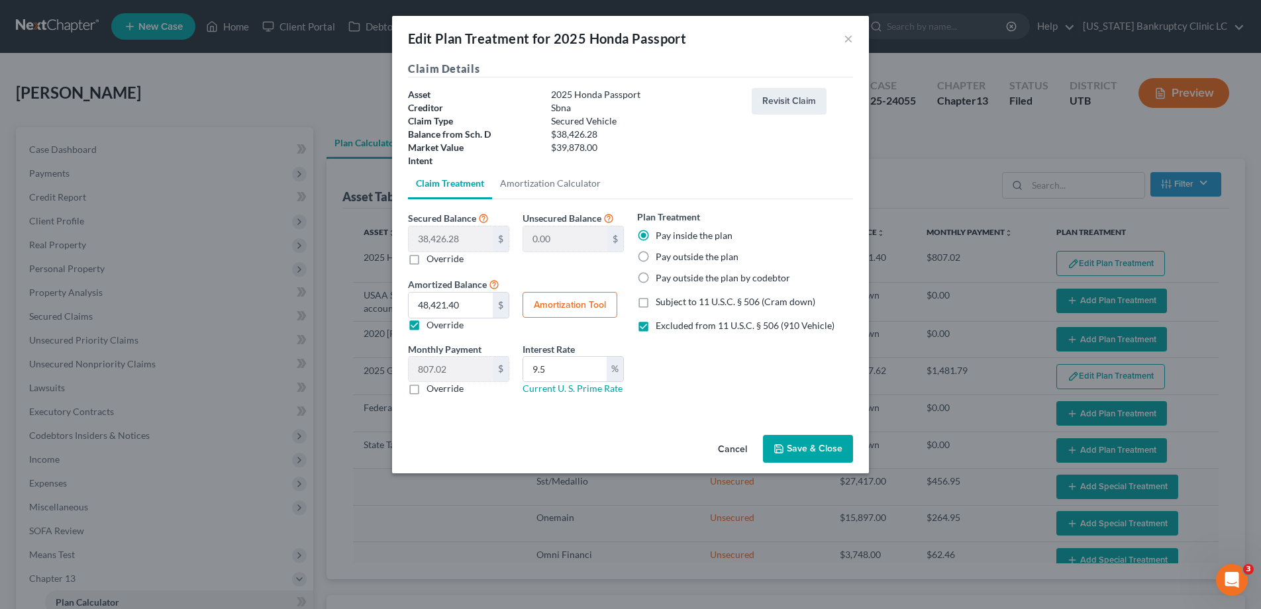
click at [831, 448] on button "Save & Close" at bounding box center [808, 449] width 90 height 28
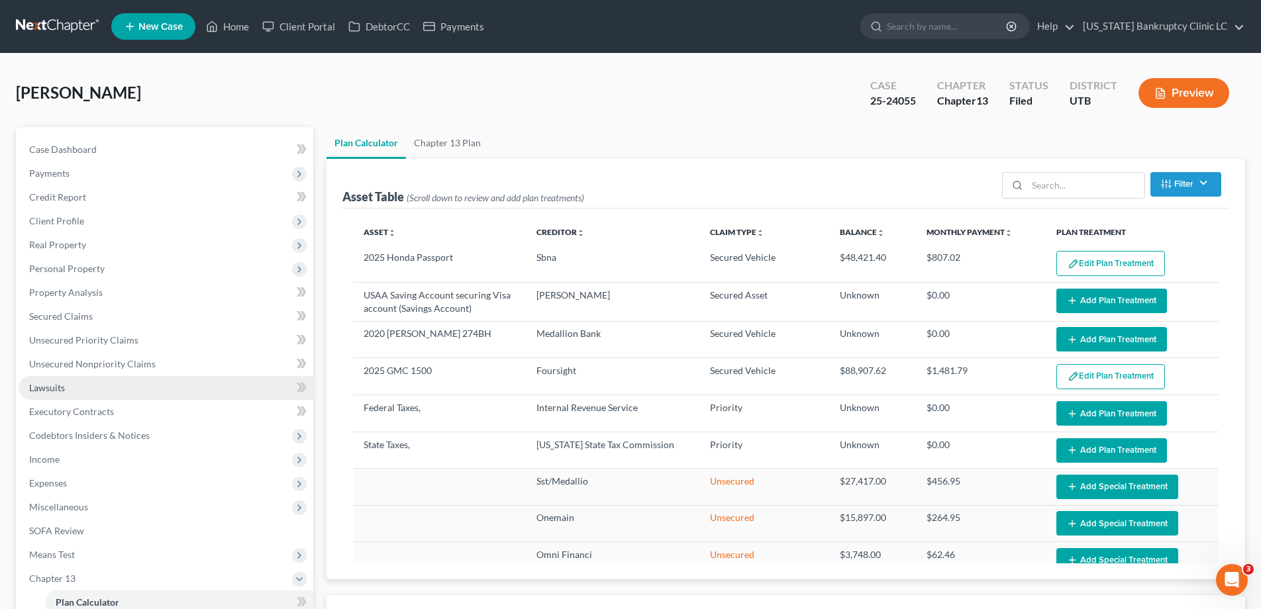
select select "59"
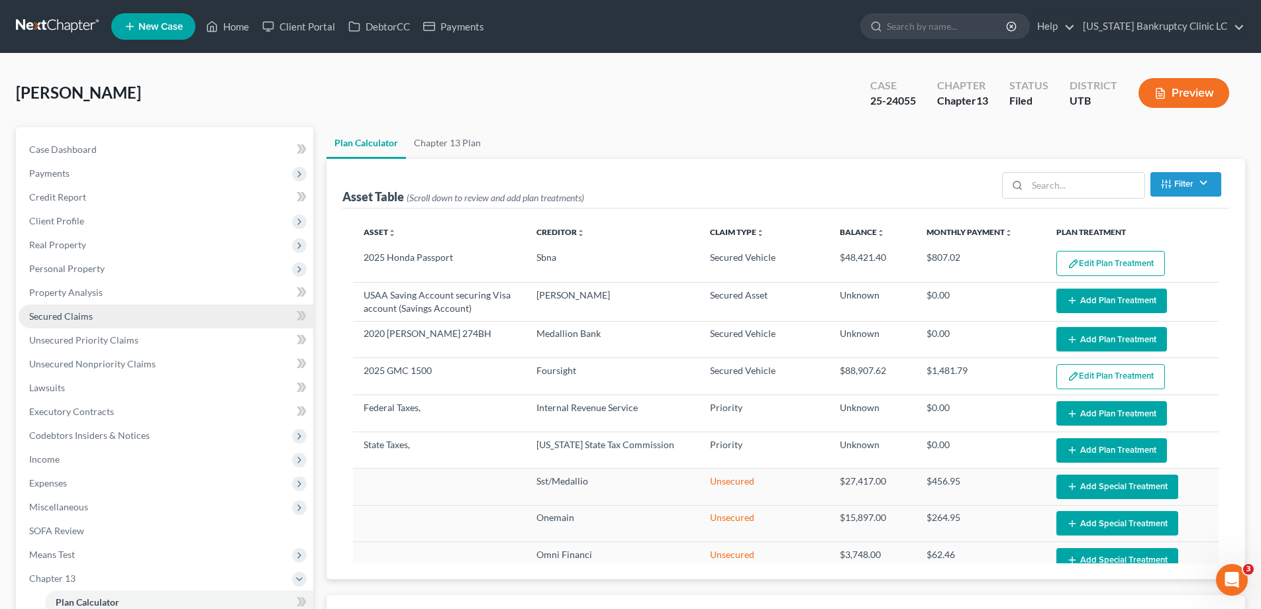
click at [85, 317] on span "Secured Claims" at bounding box center [61, 316] width 64 height 11
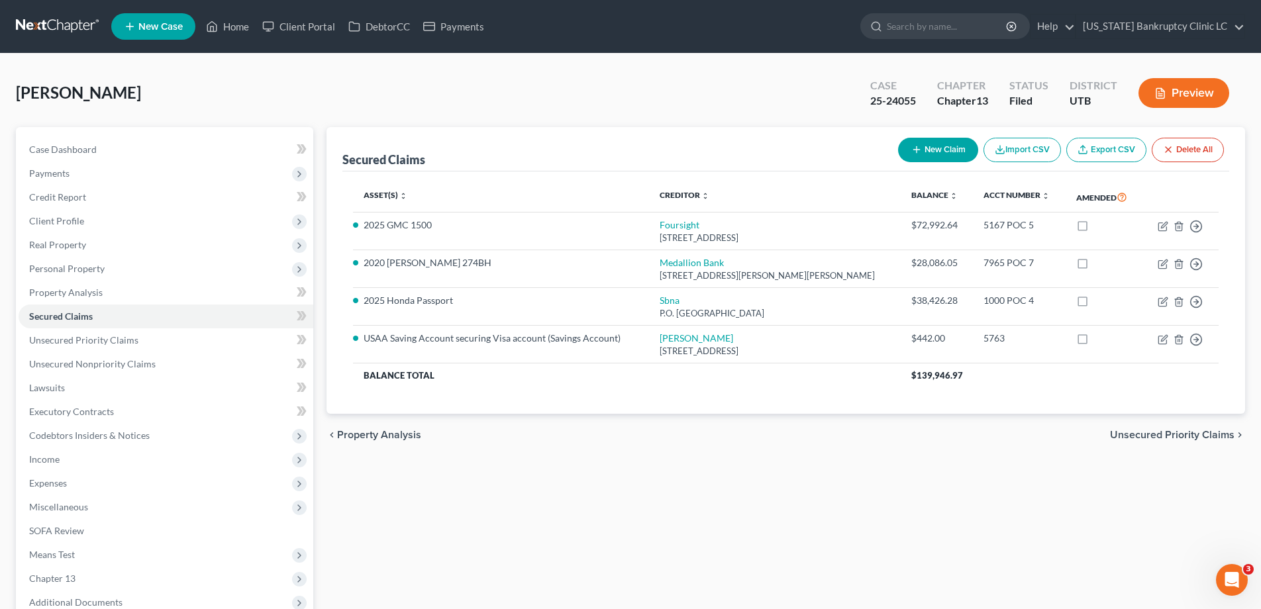
click at [933, 152] on button "New Claim" at bounding box center [938, 150] width 80 height 25
select select "0"
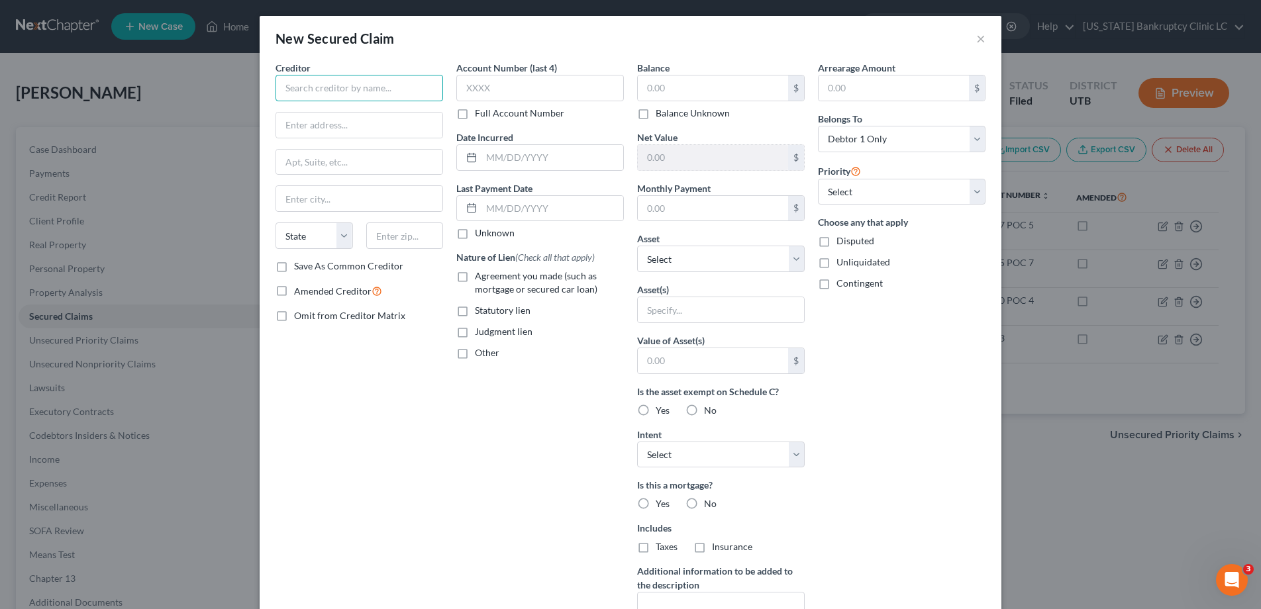
click at [319, 91] on input "text" at bounding box center [360, 88] width 168 height 26
type input "United Wholesale Mortgage, LLC"
type input "700 South Blvd East"
type input "Pontiac"
select select "23"
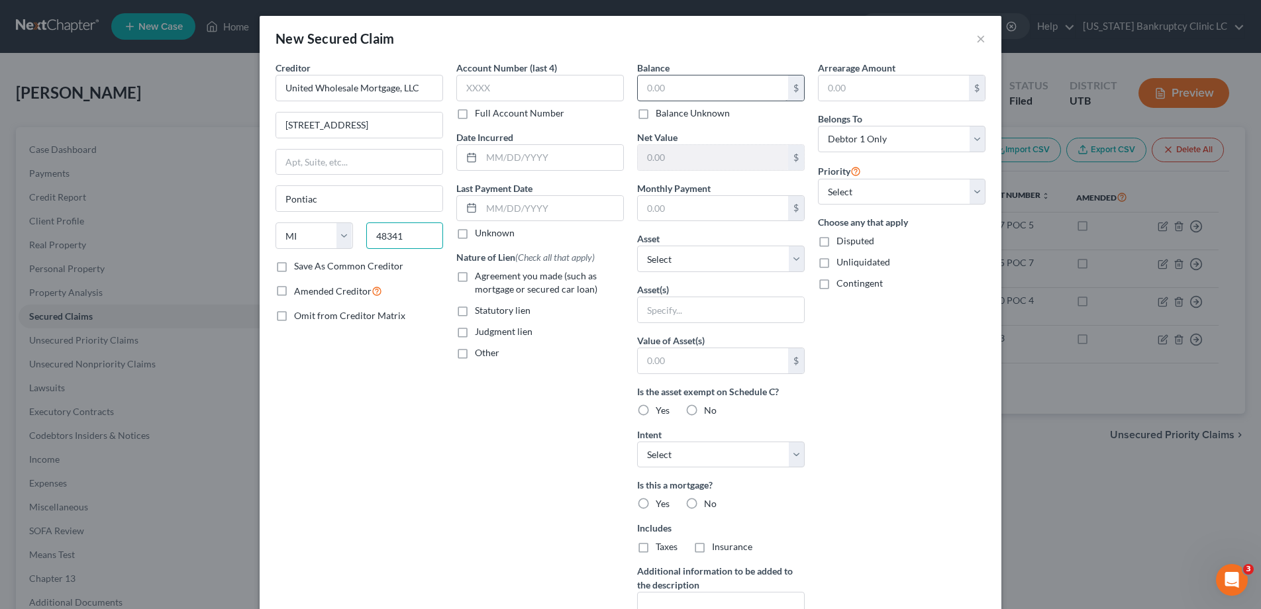
type input "48341"
click at [695, 94] on input "text" at bounding box center [713, 88] width 150 height 25
type input "525,030.00"
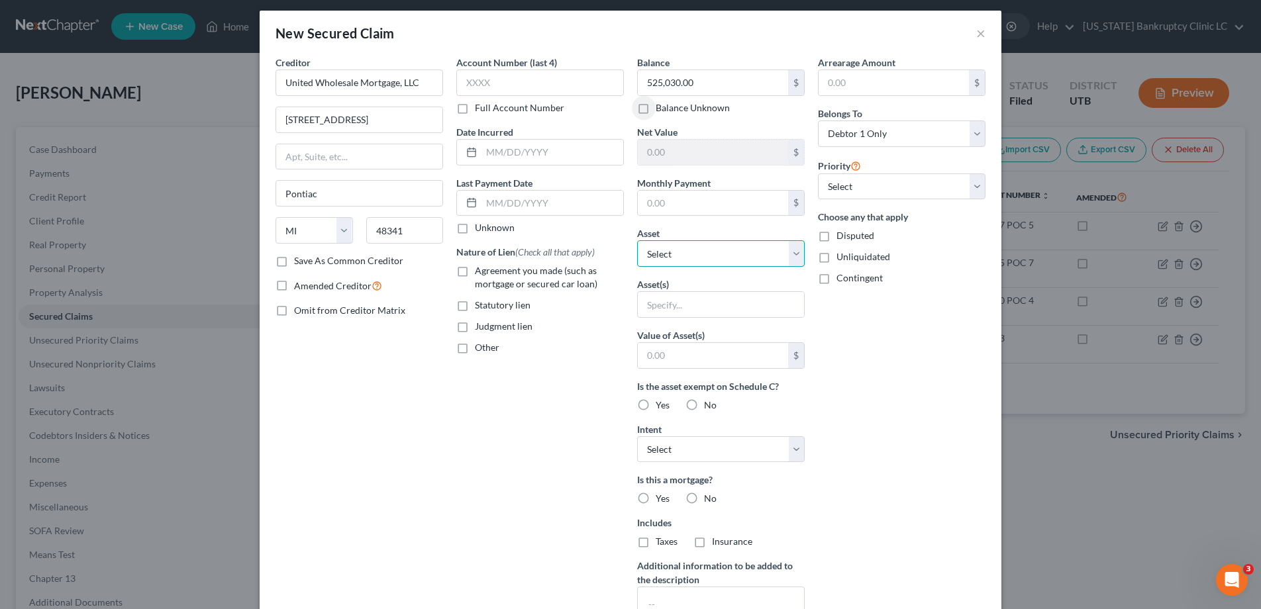
click at [799, 252] on select "Select Other Multiple Assets 2025 Honda Passport - $39878.0 2025 GMC 1500 - $60…" at bounding box center [721, 253] width 168 height 26
select select
click at [637, 246] on select "Select Other Multiple Assets 2025 Honda Passport - $39878.0 2025 GMC 1500 - $60…" at bounding box center [721, 253] width 168 height 26
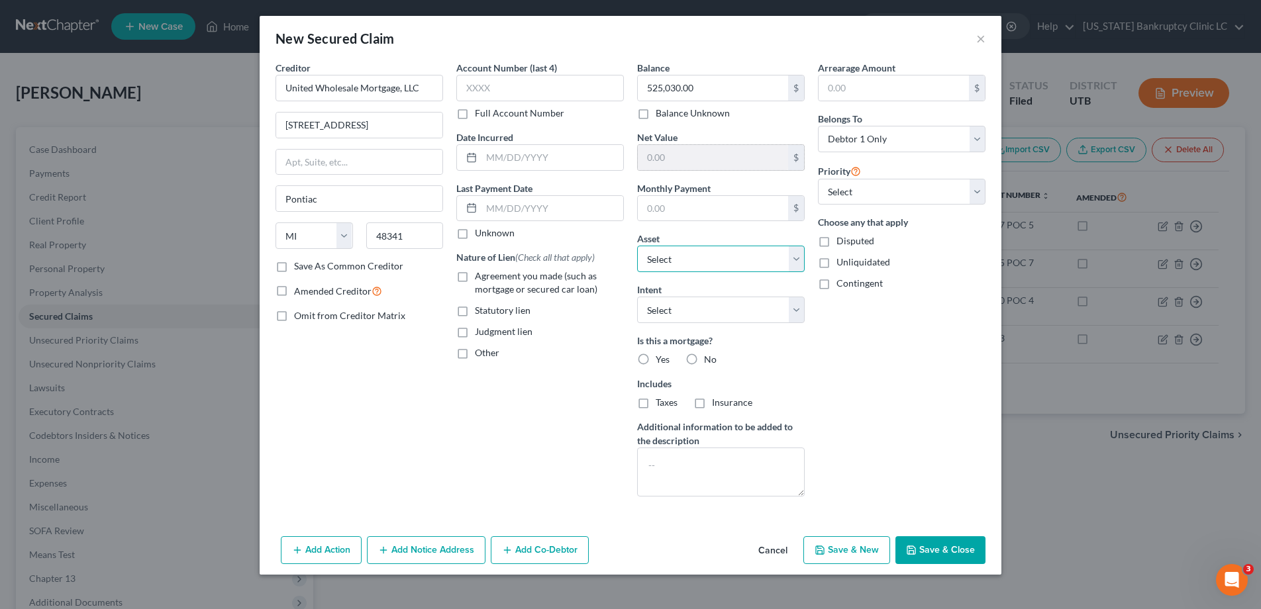
scroll to position [0, 0]
click at [960, 546] on button "Save & Close" at bounding box center [940, 550] width 90 height 28
click at [656, 359] on label "Yes" at bounding box center [663, 359] width 14 height 13
click at [661, 359] on input "Yes" at bounding box center [665, 357] width 9 height 9
radio input "true"
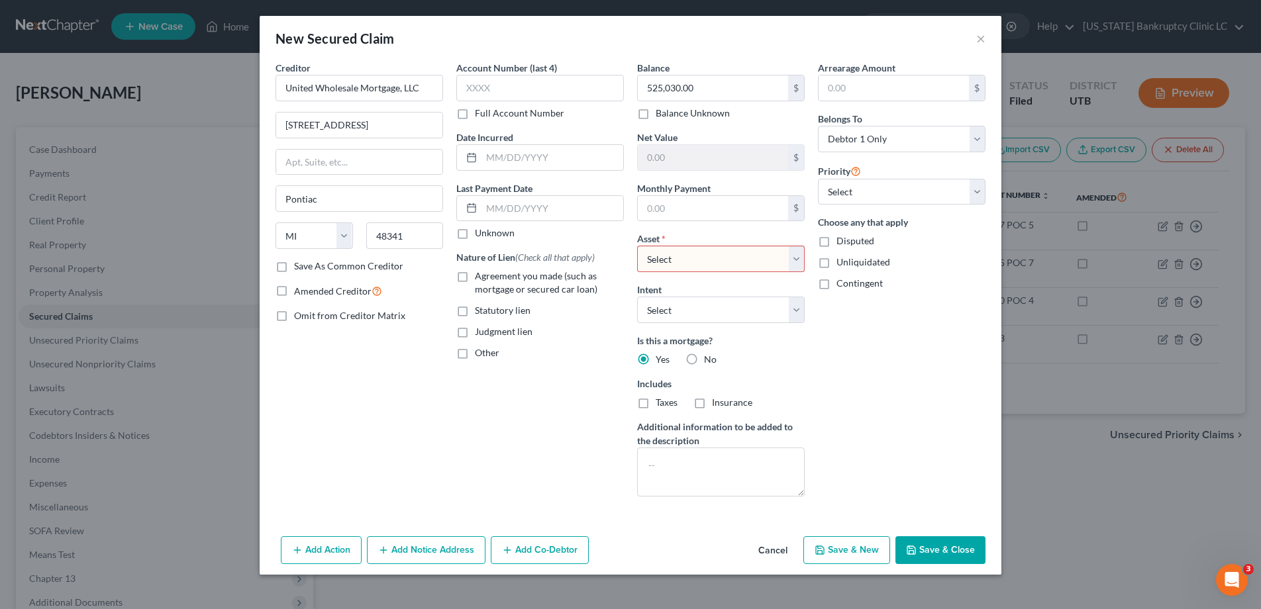
drag, startPoint x: 643, startPoint y: 406, endPoint x: 652, endPoint y: 406, distance: 9.3
click at [656, 406] on label "Taxes" at bounding box center [667, 402] width 22 height 13
click at [661, 405] on input "Taxes" at bounding box center [665, 400] width 9 height 9
checkbox input "true"
click at [712, 404] on label "Insurance" at bounding box center [732, 402] width 40 height 13
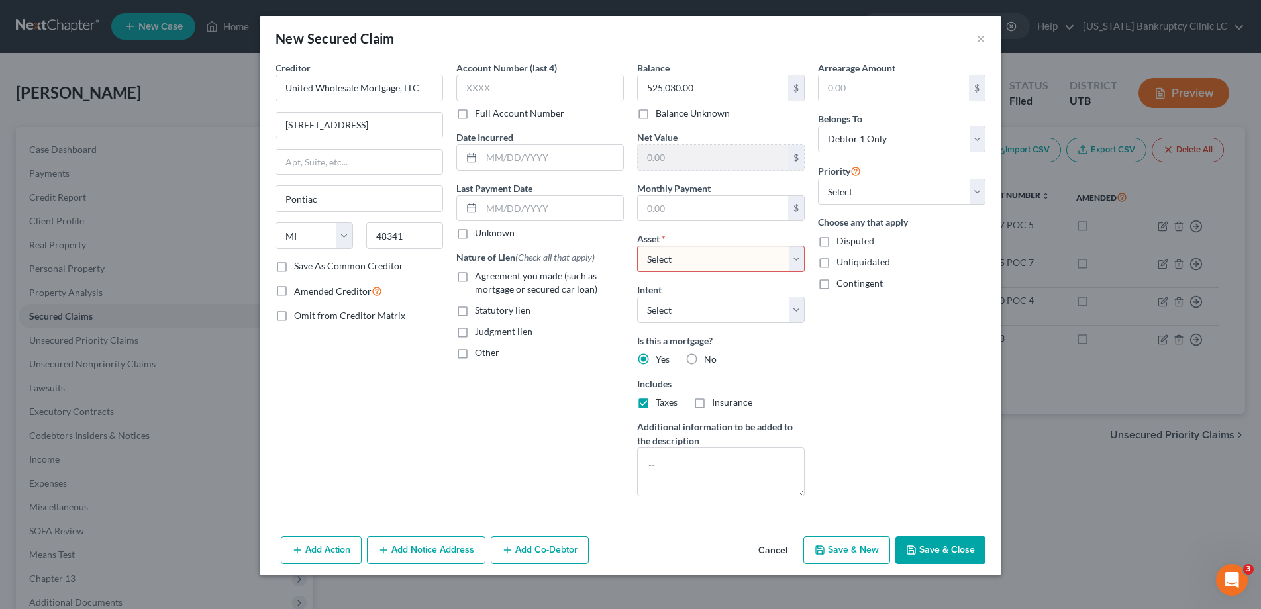
click at [717, 404] on input "Insurance" at bounding box center [721, 400] width 9 height 9
checkbox input "true"
click at [982, 133] on select "Select Debtor 1 Only Debtor 2 Only Debtor 1 And Debtor 2 Only At Least One Of T…" at bounding box center [902, 139] width 168 height 26
select select "2"
click at [818, 126] on select "Select Debtor 1 Only Debtor 2 Only Debtor 1 And Debtor 2 Only At Least One Of T…" at bounding box center [902, 139] width 168 height 26
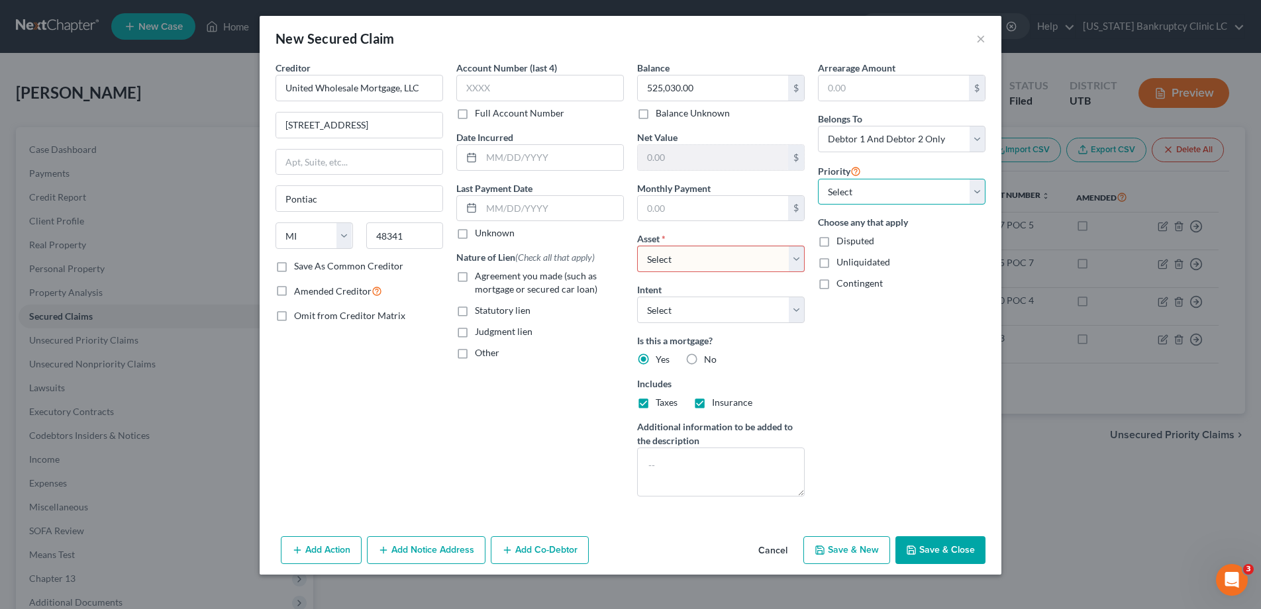
click at [976, 186] on select "Select 1st 2nd 3rd 4th 5th 6th 7th 8th 9th 10th 11th 12th 13th 14th 15th 16th 1…" at bounding box center [902, 192] width 168 height 26
select select "0"
click at [818, 179] on select "Select 1st 2nd 3rd 4th 5th 6th 7th 8th 9th 10th 11th 12th 13th 14th 15th 16th 1…" at bounding box center [902, 192] width 168 height 26
click at [796, 256] on select "Select Other Multiple Assets 2025 Honda Passport - $39878.0 2025 GMC 1500 - $60…" at bounding box center [721, 259] width 168 height 26
click at [637, 246] on select "Select Other Multiple Assets 2025 Honda Passport - $39878.0 2025 GMC 1500 - $60…" at bounding box center [721, 259] width 168 height 26
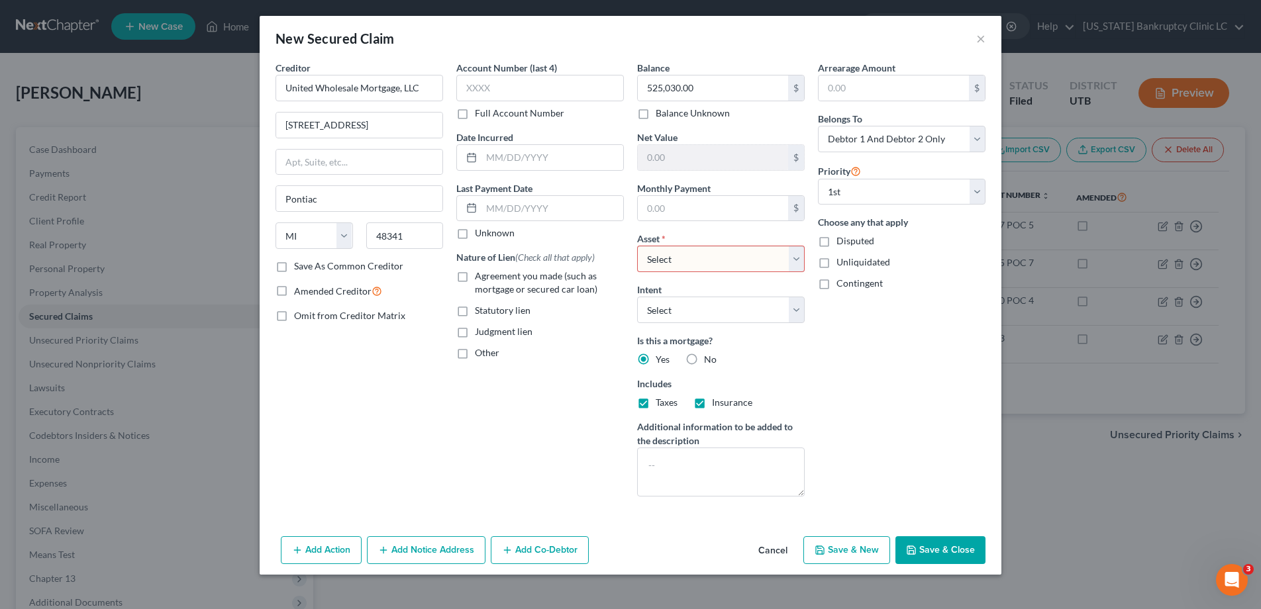
click at [934, 552] on button "Save & Close" at bounding box center [940, 550] width 90 height 28
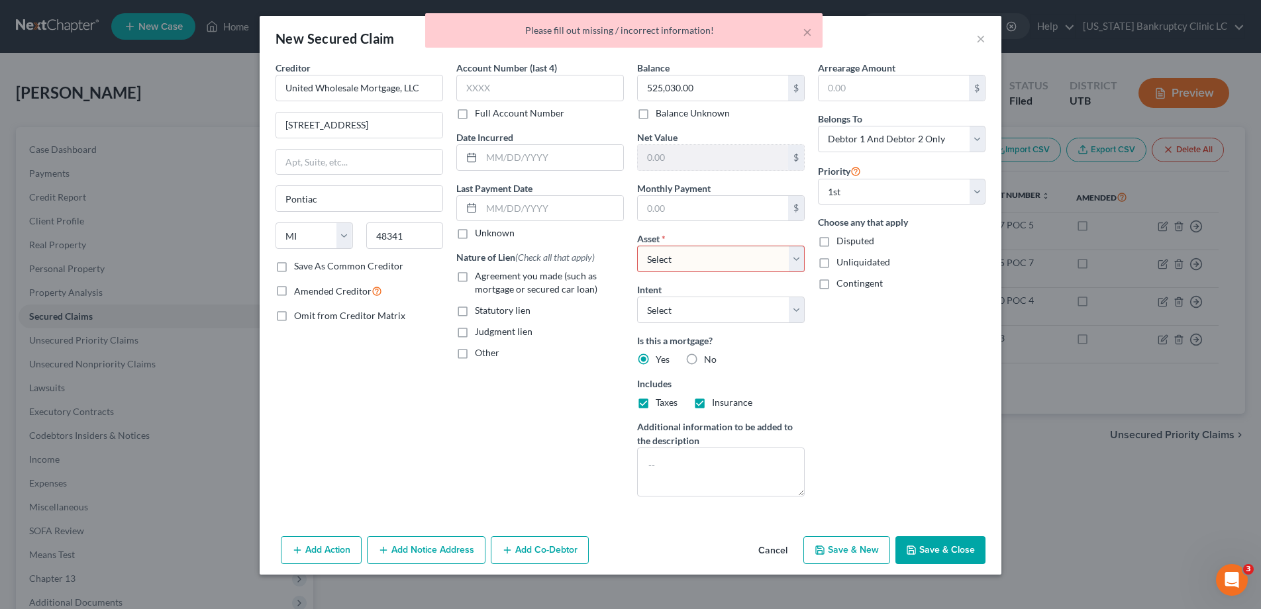
click at [794, 253] on select "Select Other Multiple Assets 2025 Honda Passport - $39878.0 2025 GMC 1500 - $60…" at bounding box center [721, 259] width 168 height 26
select select "0"
click at [637, 246] on select "Select Other Multiple Assets 2025 Honda Passport - $39878.0 2025 GMC 1500 - $60…" at bounding box center [721, 259] width 168 height 26
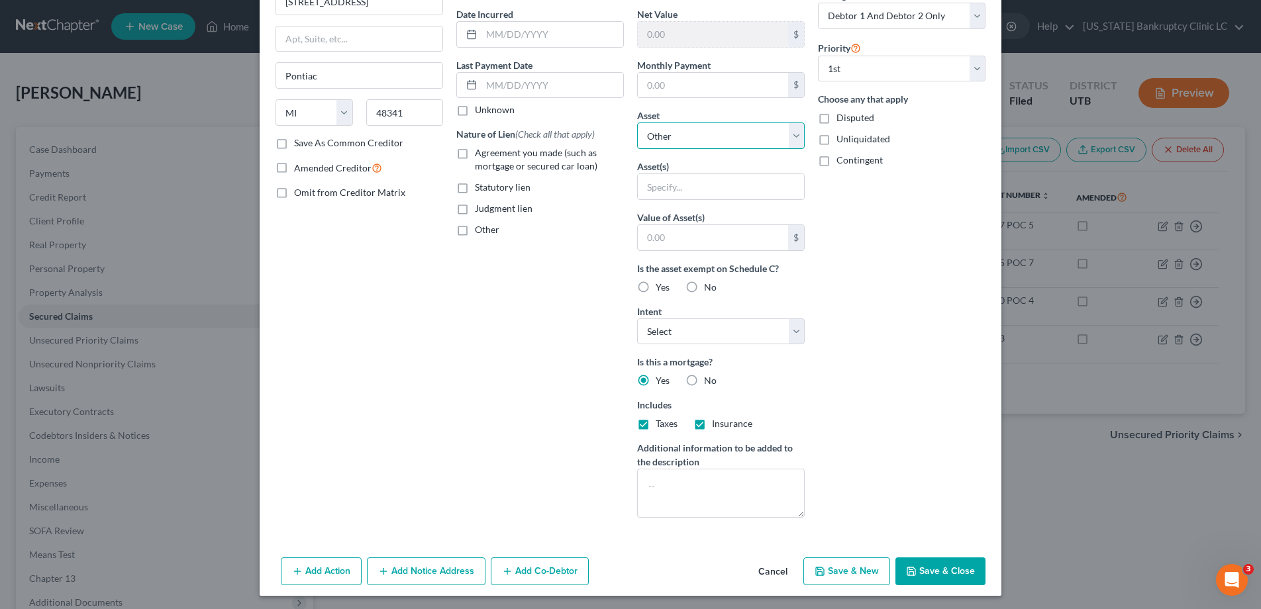
scroll to position [126, 0]
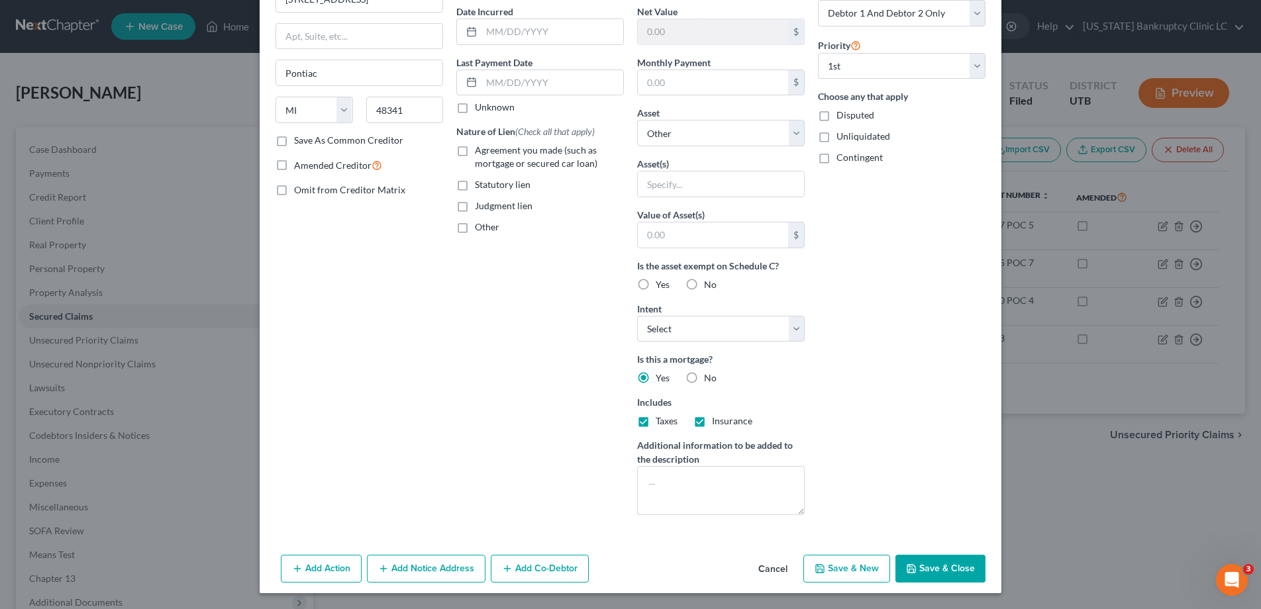
click at [934, 568] on button "Save & Close" at bounding box center [940, 569] width 90 height 28
select select
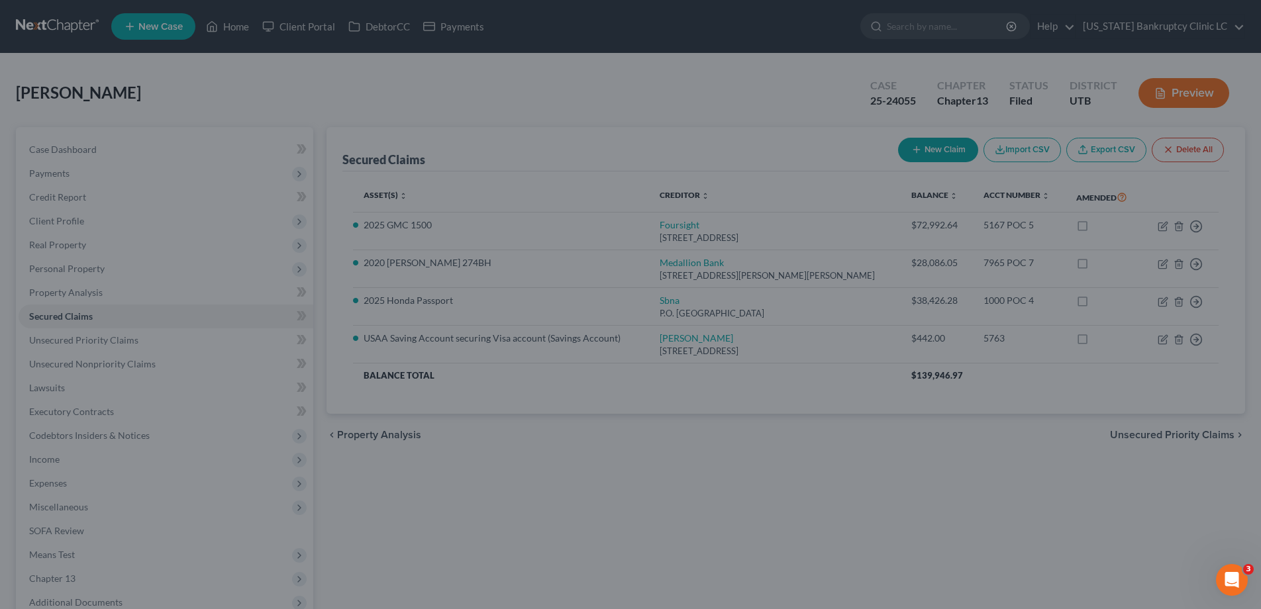
scroll to position [0, 0]
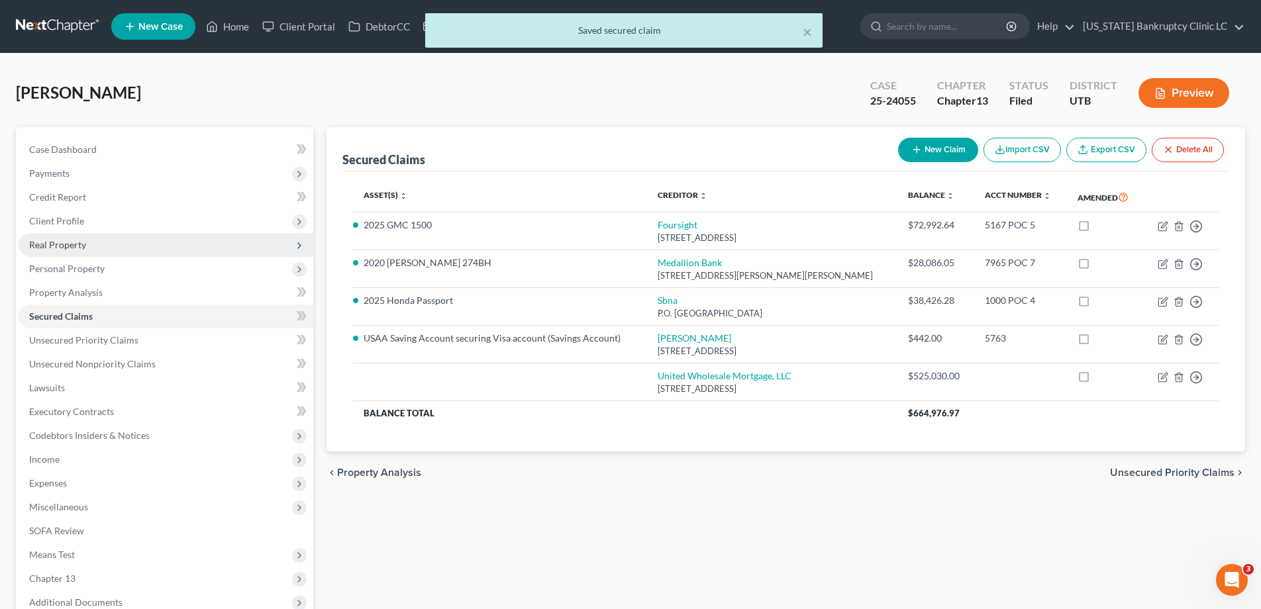
click at [60, 244] on span "Real Property" at bounding box center [57, 244] width 57 height 11
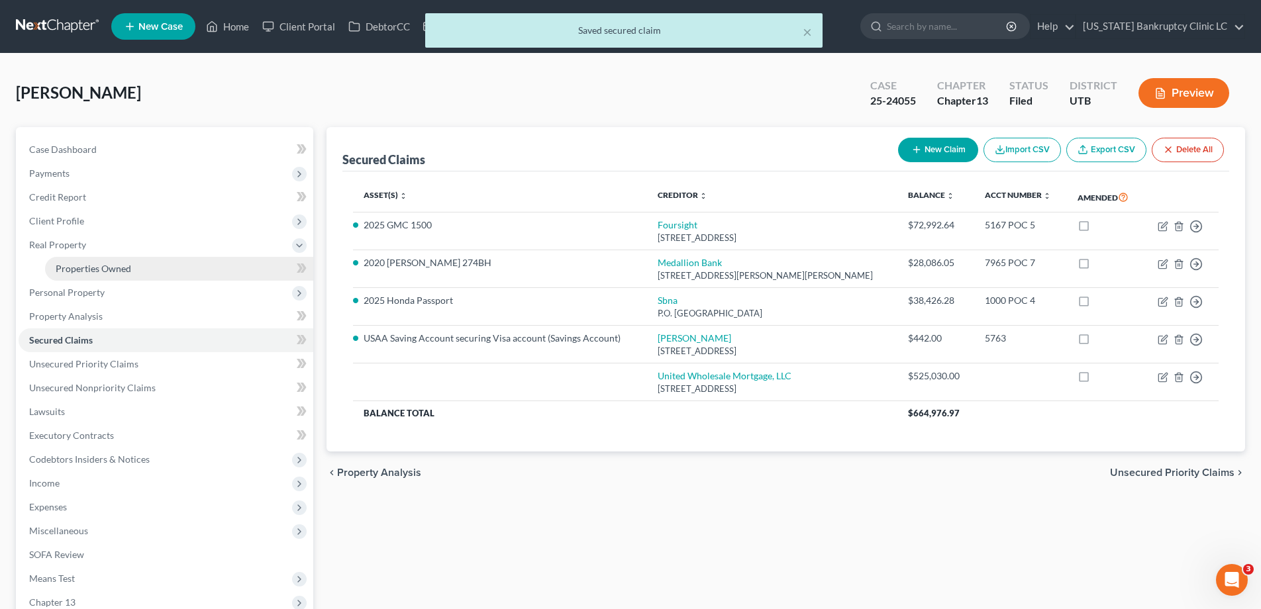
click at [85, 267] on span "Properties Owned" at bounding box center [94, 268] width 76 height 11
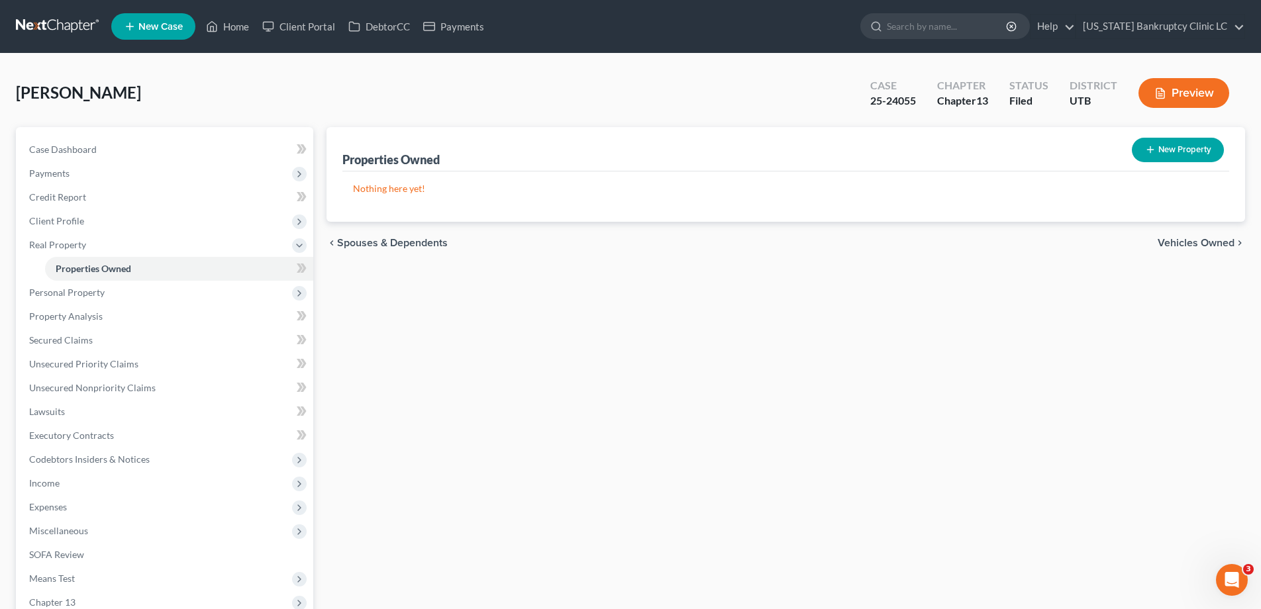
click at [1178, 146] on button "New Property" at bounding box center [1178, 150] width 92 height 25
select select "46"
select select "0"
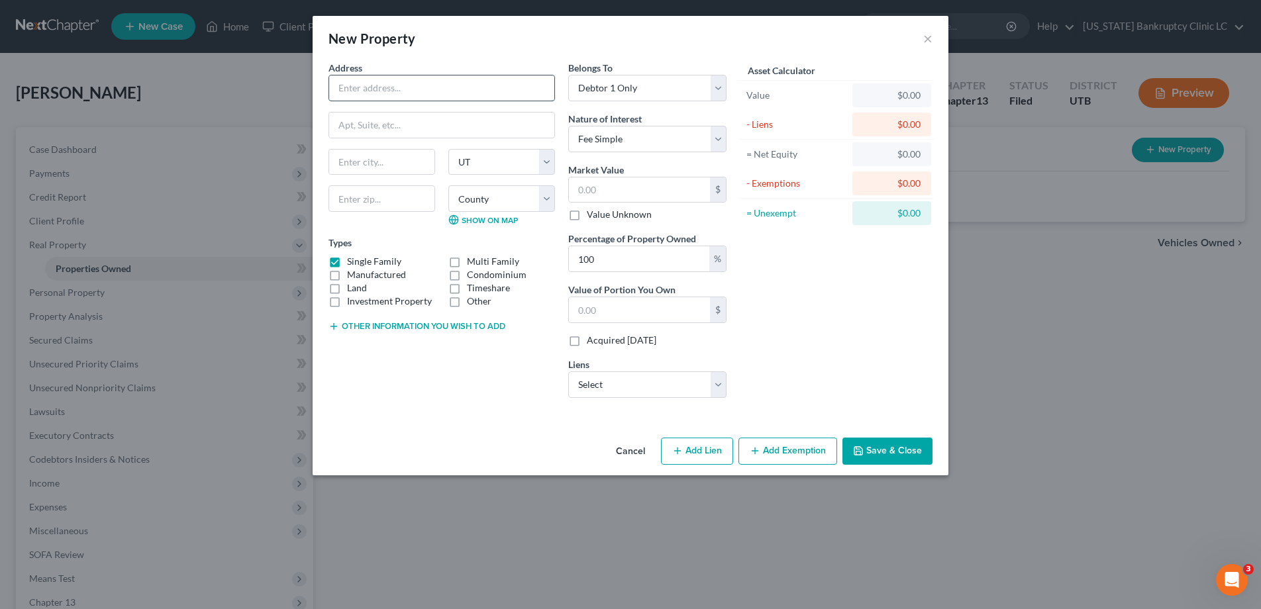
click at [508, 93] on input "text" at bounding box center [441, 88] width 225 height 25
type input "1869 S 275 E"
type input "Clearfield"
type input "84015-2176"
select select "5"
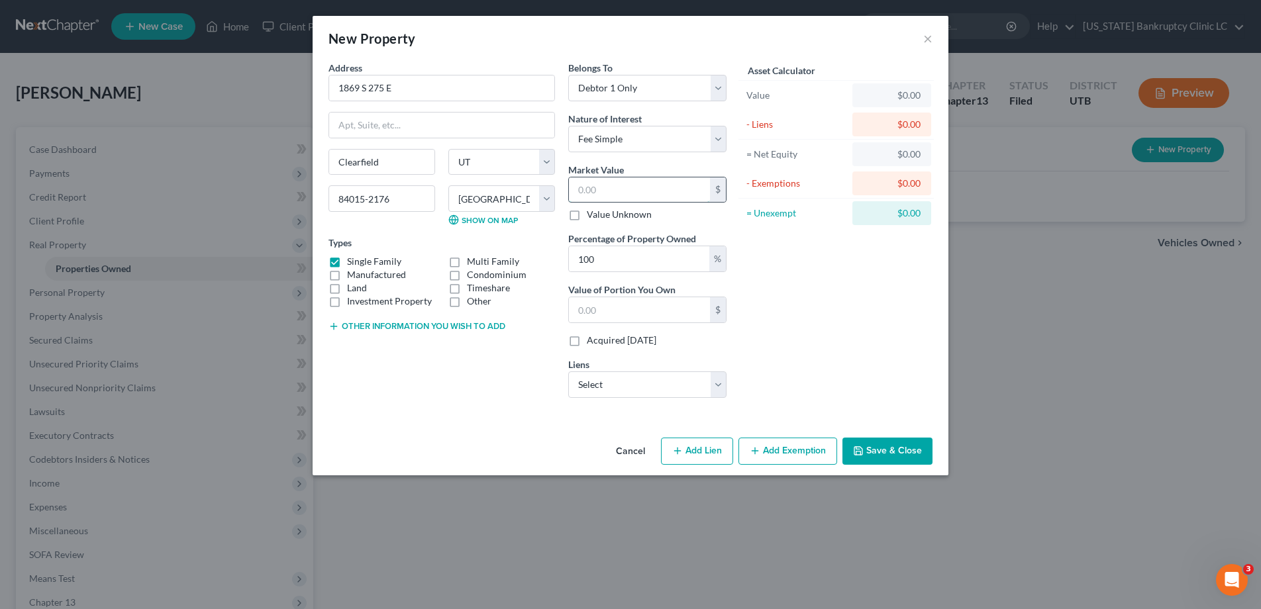
click at [659, 186] on input "text" at bounding box center [639, 190] width 141 height 25
type input "5"
type input "5.00"
type input "54"
type input "54.00"
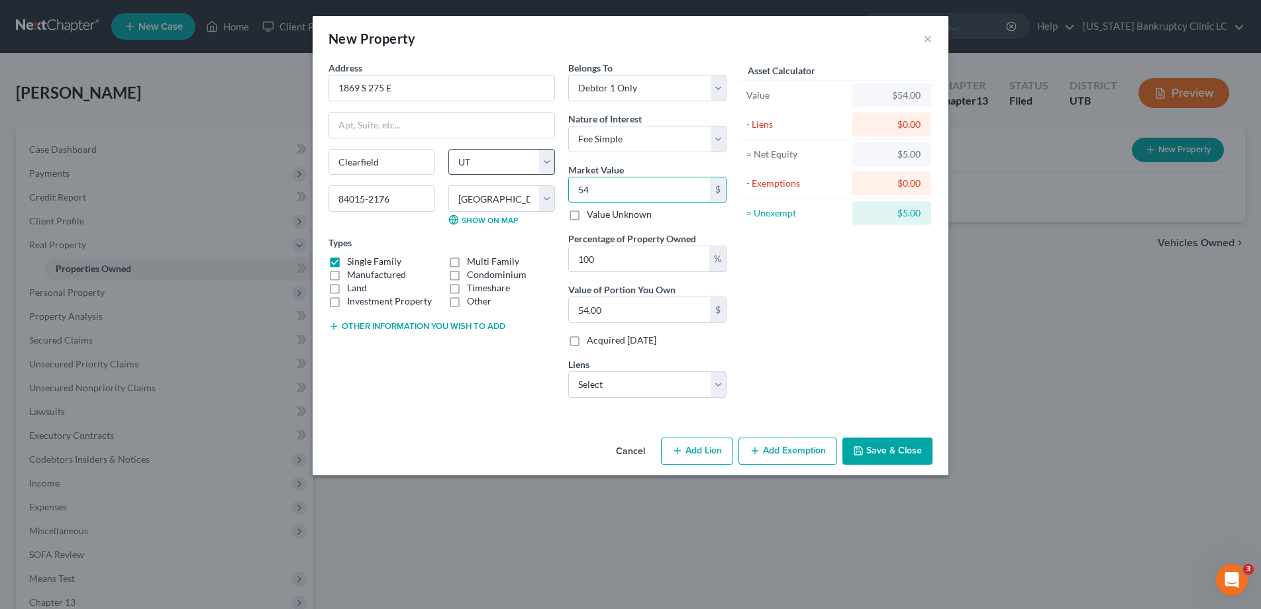
type input "547"
type input "547.00"
type input "5470"
type input "5,470.00"
type input "5,4700"
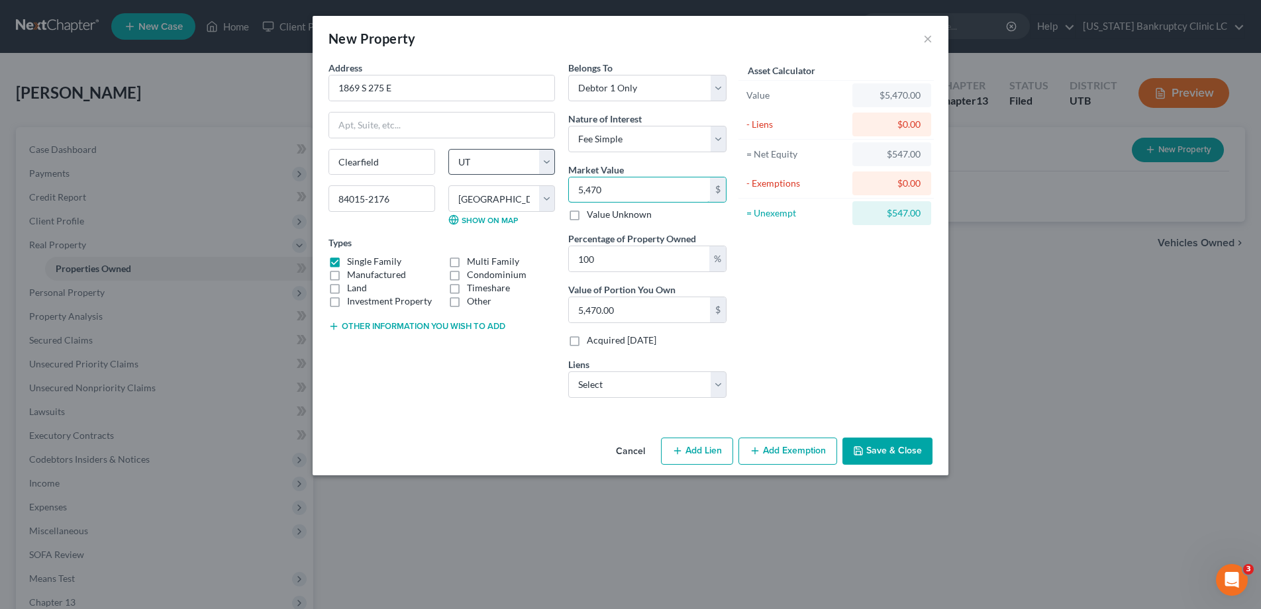
type input "54,700.00"
type input "54,7000"
type input "547,000.00"
click at [622, 257] on input "100" at bounding box center [639, 258] width 140 height 25
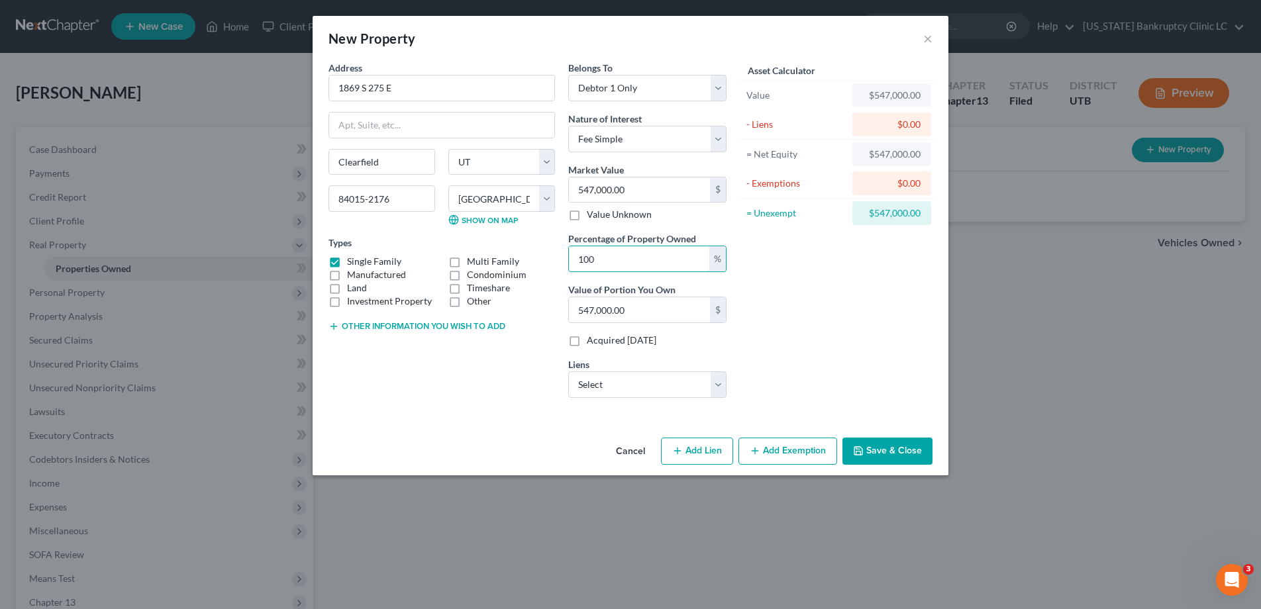
drag, startPoint x: 622, startPoint y: 257, endPoint x: 542, endPoint y: 254, distance: 79.5
click at [542, 254] on div "Address * 1869 S 275 E Clearfield State AL AK AR AZ CA CO CT DE DC FL GA GU HI …" at bounding box center [527, 235] width 411 height 348
type input "5"
type input "27,350.00"
type input "50"
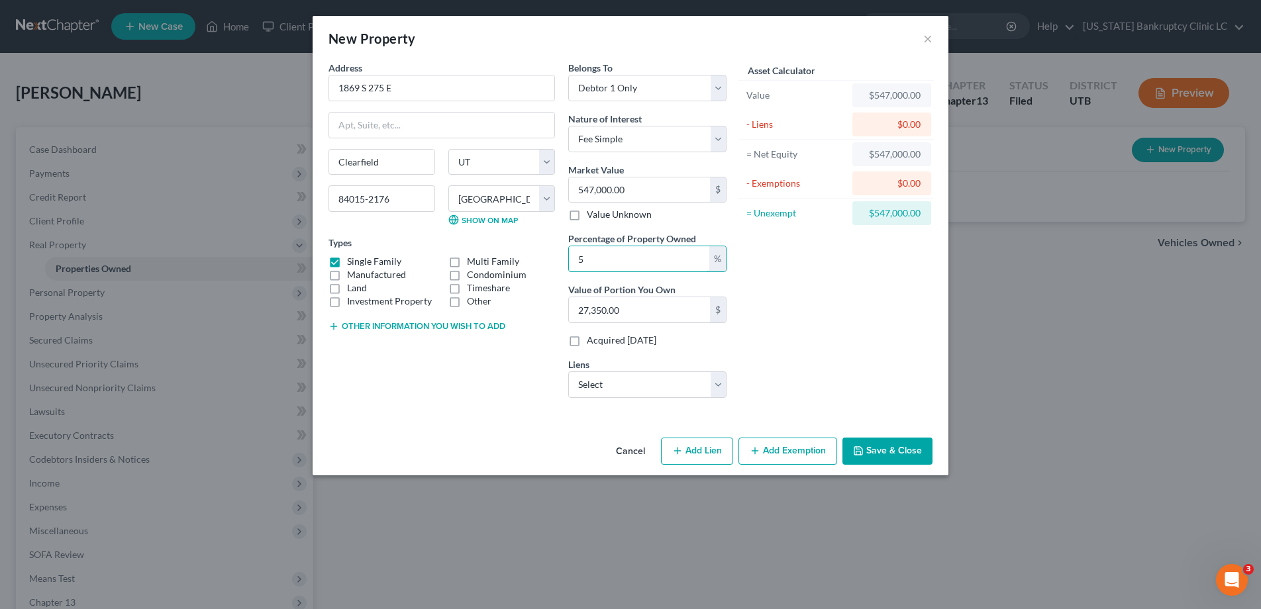
type input "273,500.00"
type input "50.00"
click at [721, 380] on select "Select United Wholesale Mortgage, LLC - $525,030.00" at bounding box center [647, 385] width 158 height 26
click select "Select United Wholesale Mortgage, LLC - $525,030.00" at bounding box center [647, 385] width 158 height 26
select select "23"
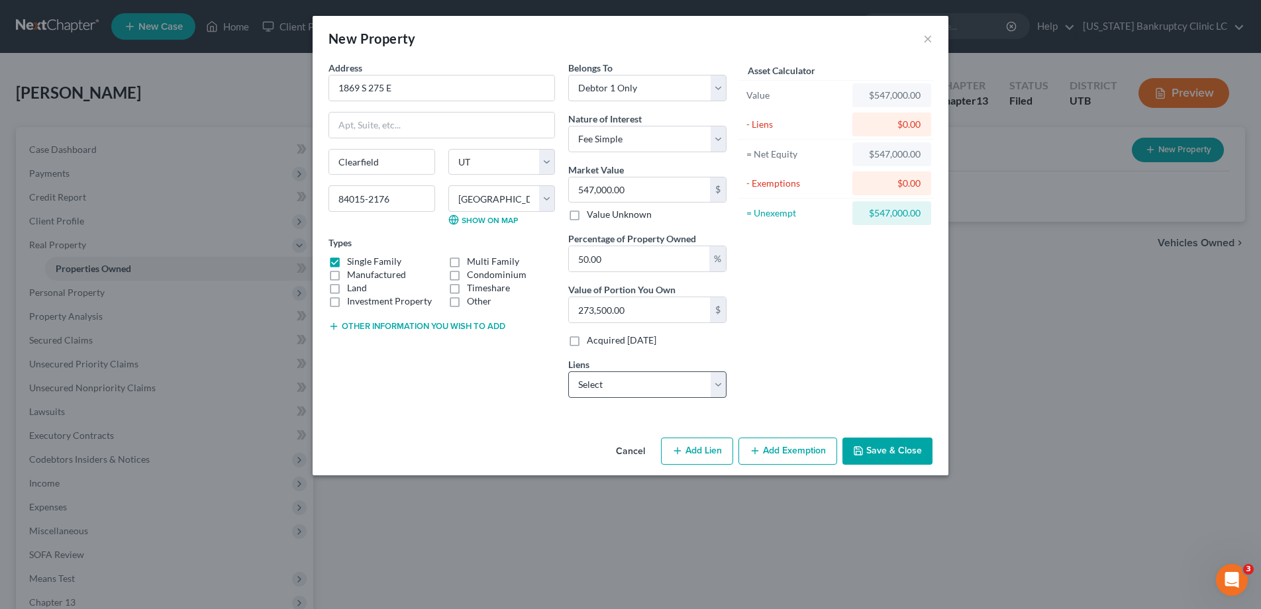
select select "2"
select select "0"
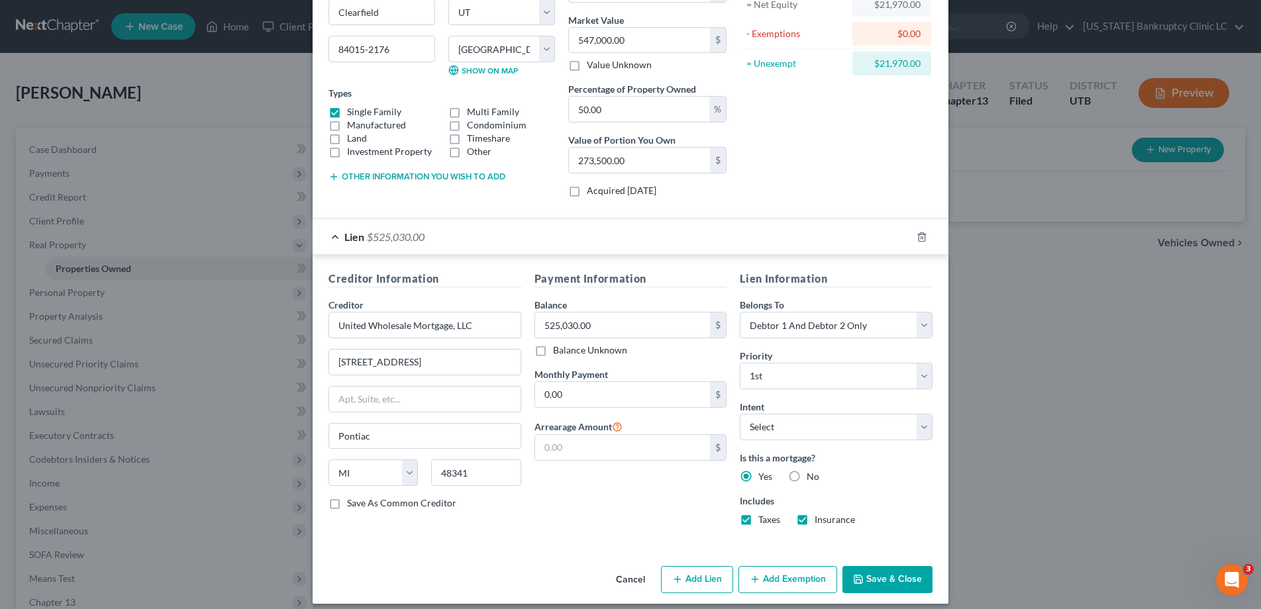
scroll to position [160, 0]
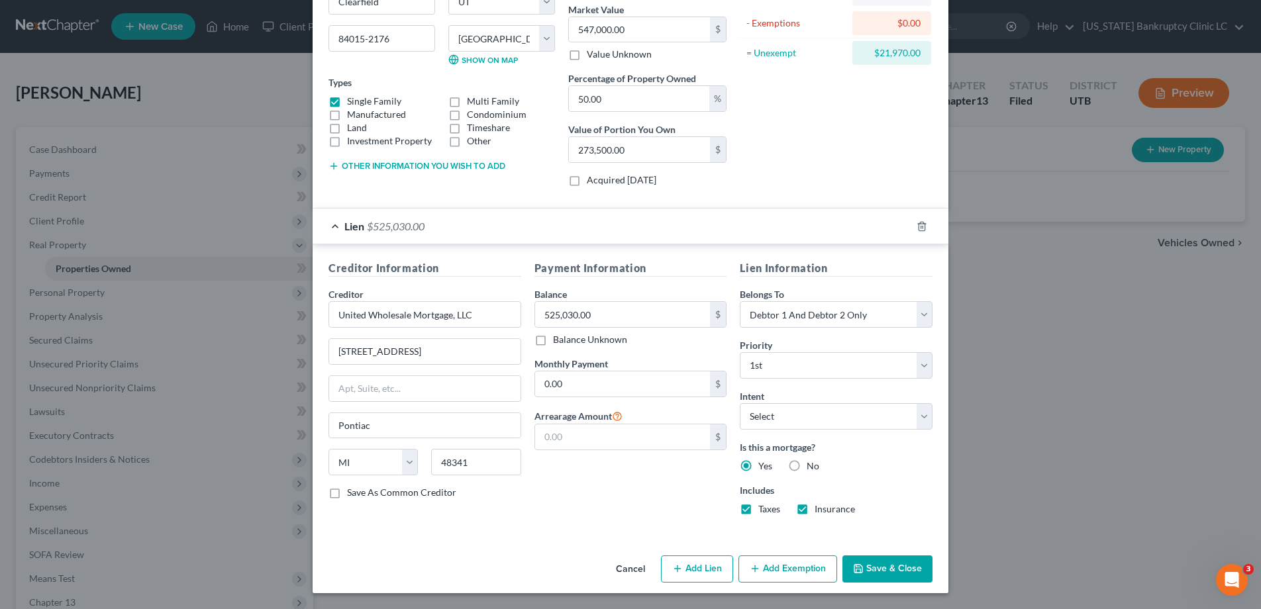
click at [779, 564] on button "Add Exemption" at bounding box center [787, 570] width 99 height 28
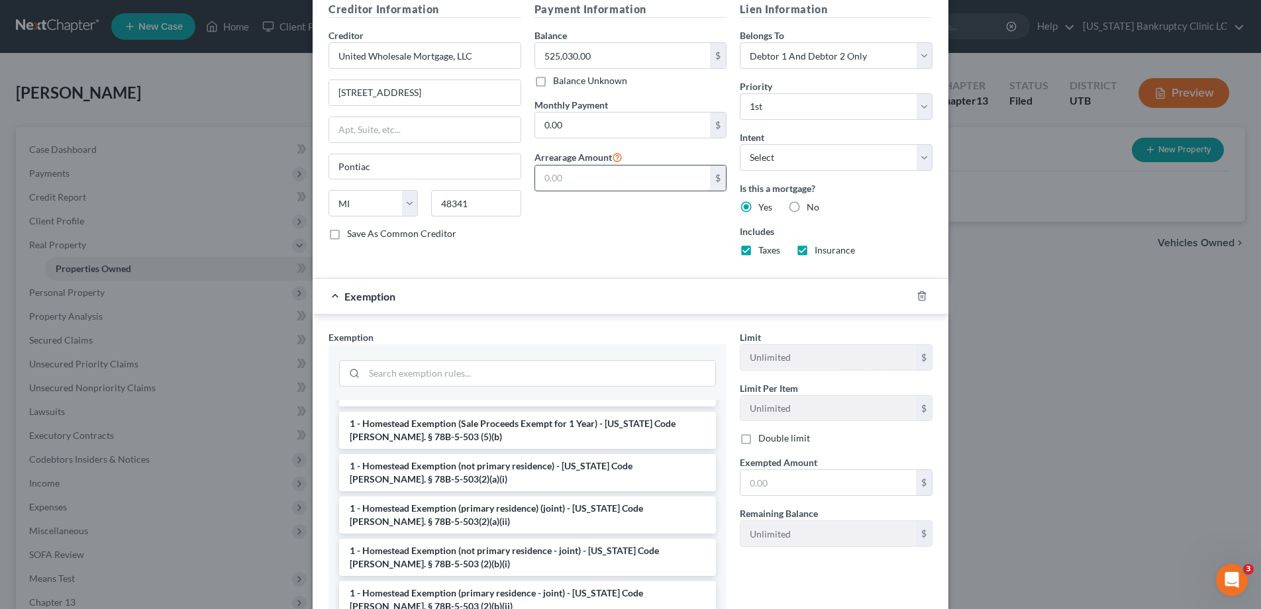
scroll to position [85, 0]
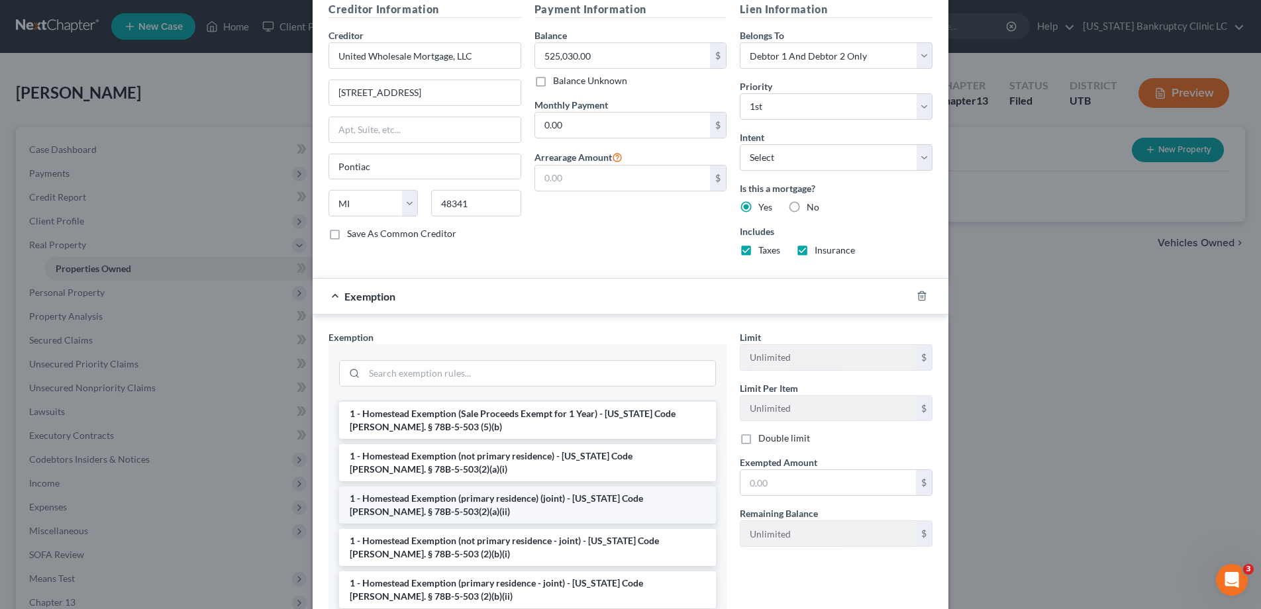
click at [530, 502] on li "1 - Homestead Exemption (primary residence) (joint) - Utah Code Ann. § 78B-5-50…" at bounding box center [527, 505] width 377 height 37
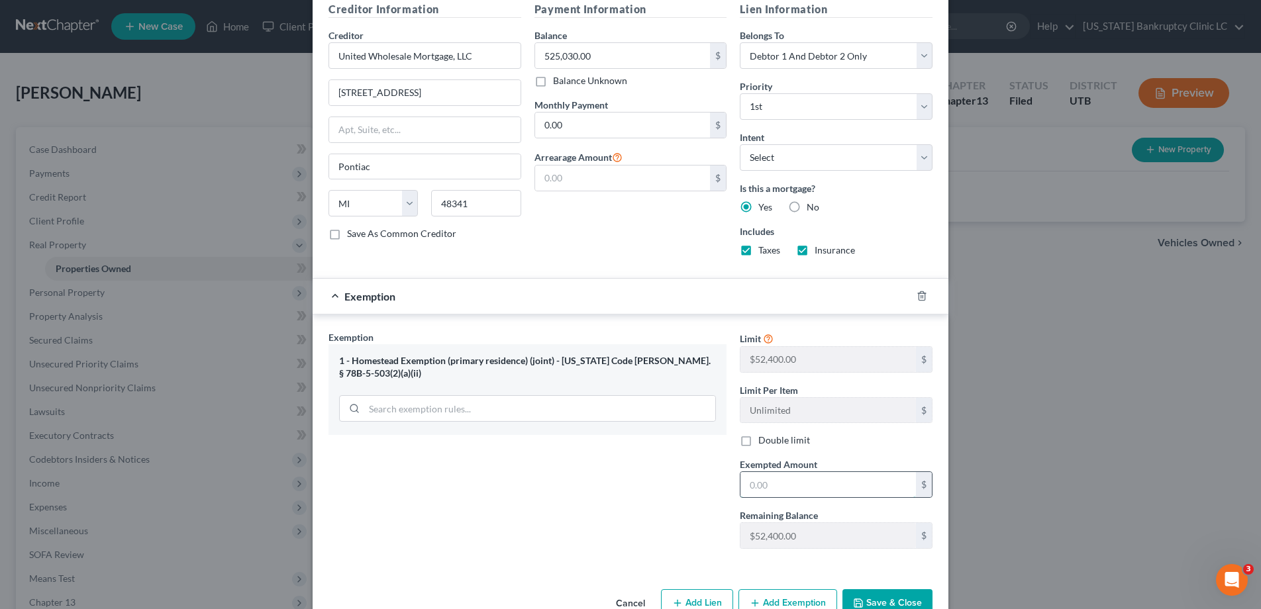
click at [785, 482] on input "text" at bounding box center [828, 484] width 176 height 25
type input "52,400.00"
click at [909, 603] on button "Save & Close" at bounding box center [887, 603] width 90 height 28
